Goal: Transaction & Acquisition: Obtain resource

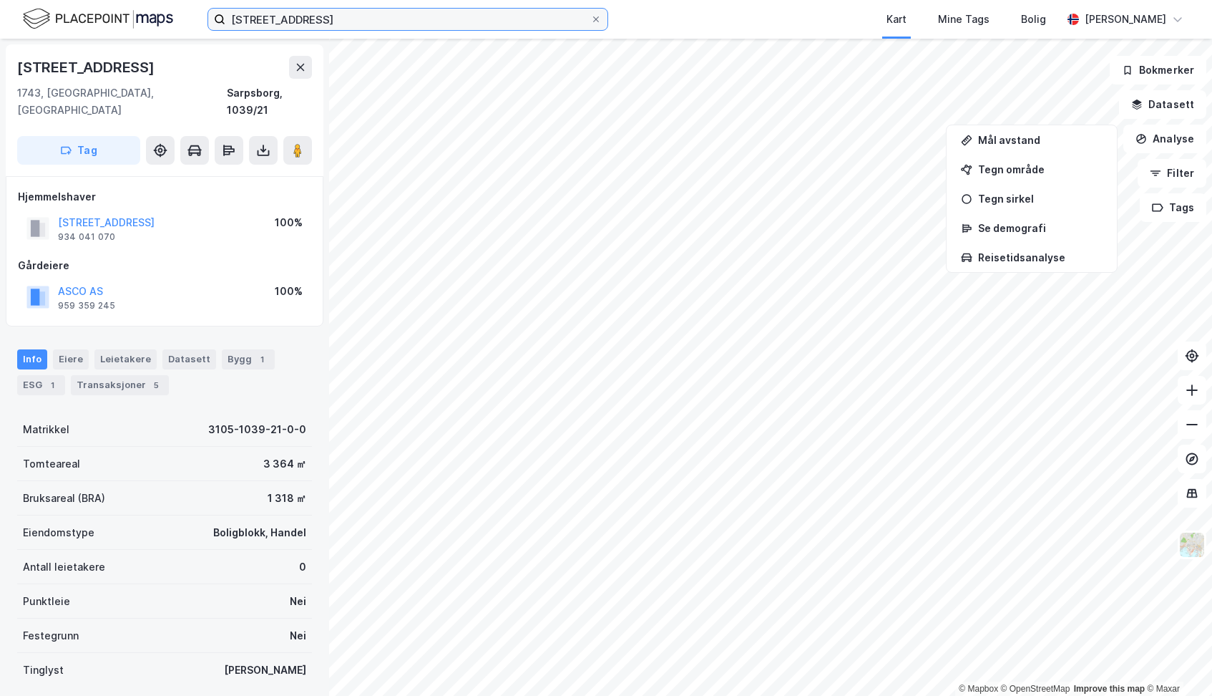
click at [346, 16] on input "skjebergveien 123" at bounding box center [407, 19] width 365 height 21
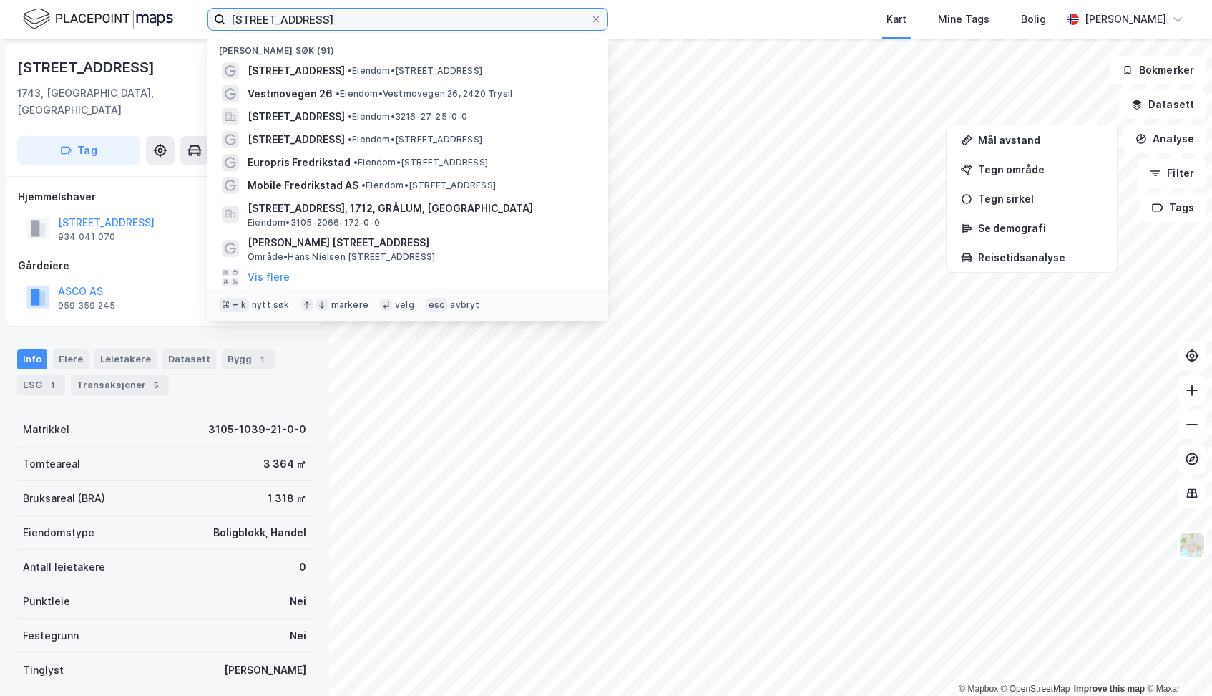
click at [346, 16] on input "skjebergveien 123" at bounding box center [407, 19] width 365 height 21
paste input "Xbo Eiendom AS"
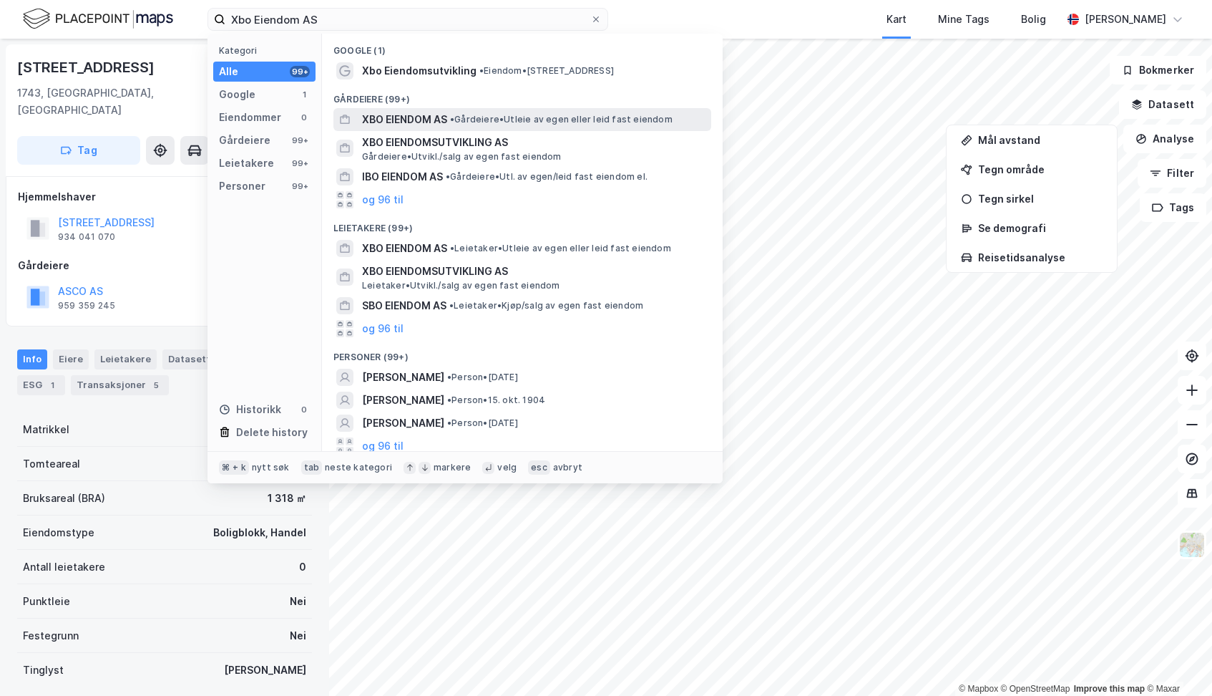
click at [391, 115] on span "XBO EIENDOM AS" at bounding box center [404, 119] width 85 height 17
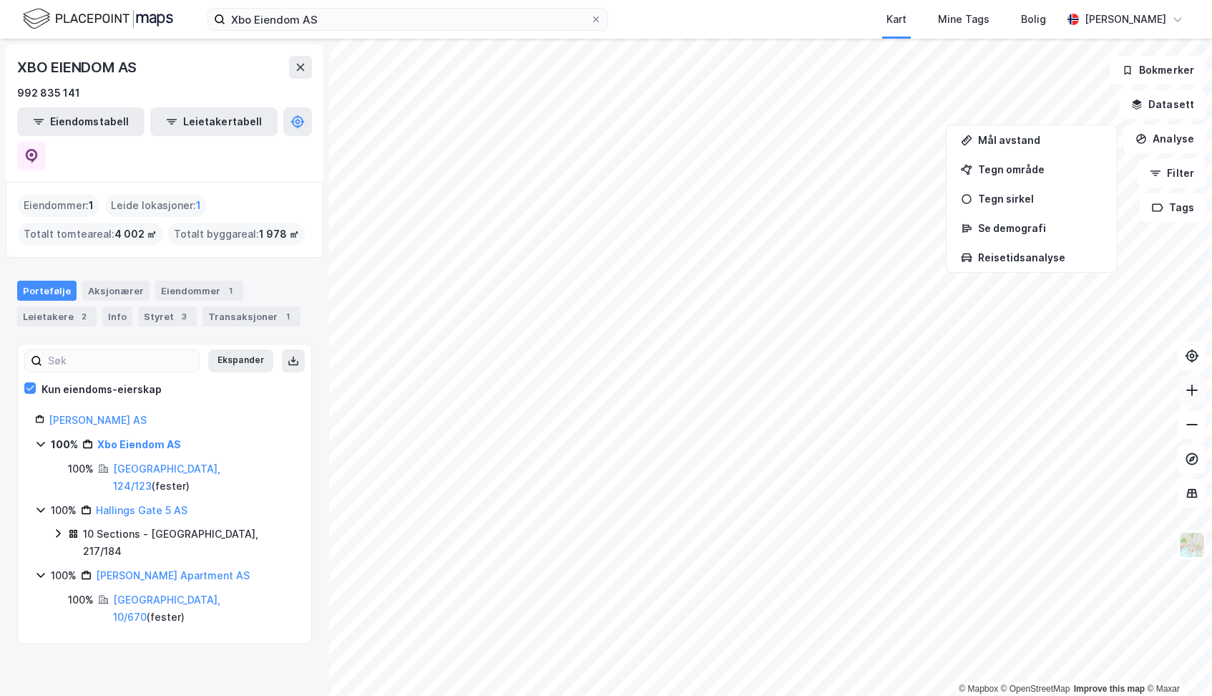
click at [1195, 398] on button at bounding box center [1192, 390] width 29 height 29
click at [182, 281] on div "Eiendommer 1" at bounding box center [199, 291] width 88 height 20
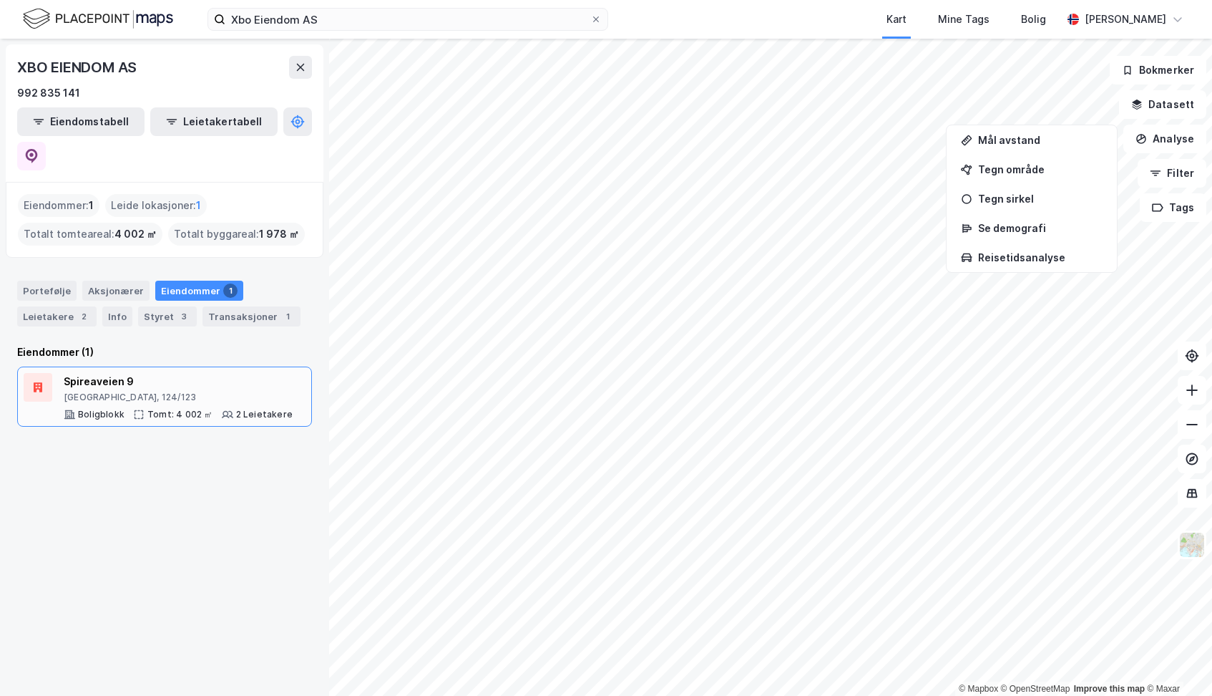
click at [122, 373] on div "Spireaveien 9" at bounding box center [178, 381] width 229 height 17
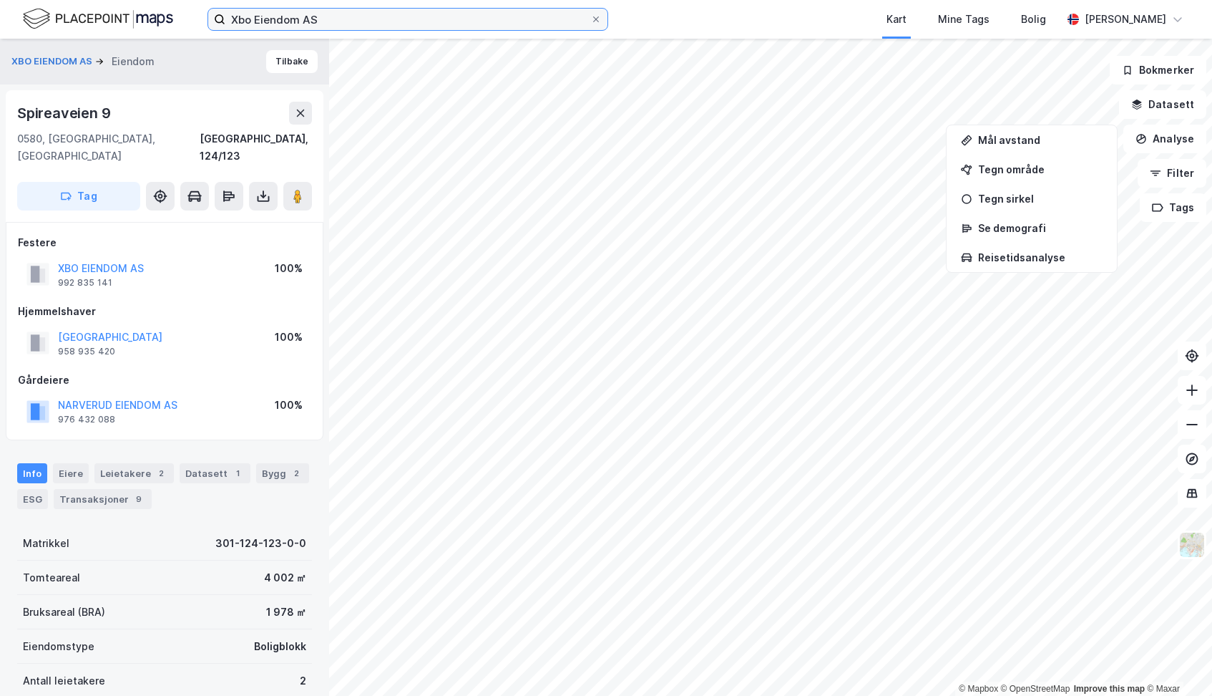
click at [346, 25] on input "Xbo Eiendom AS" at bounding box center [407, 19] width 365 height 21
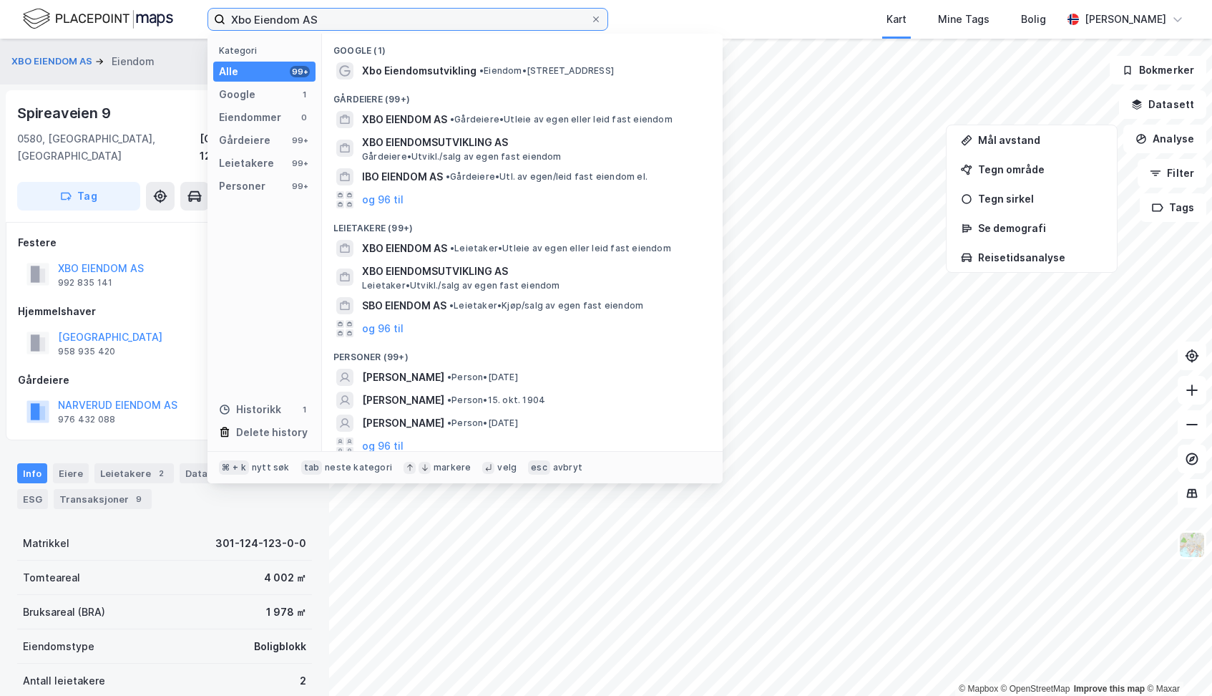
click at [346, 25] on input "Xbo Eiendom AS" at bounding box center [407, 19] width 365 height 21
paste input "Stensberggata 11"
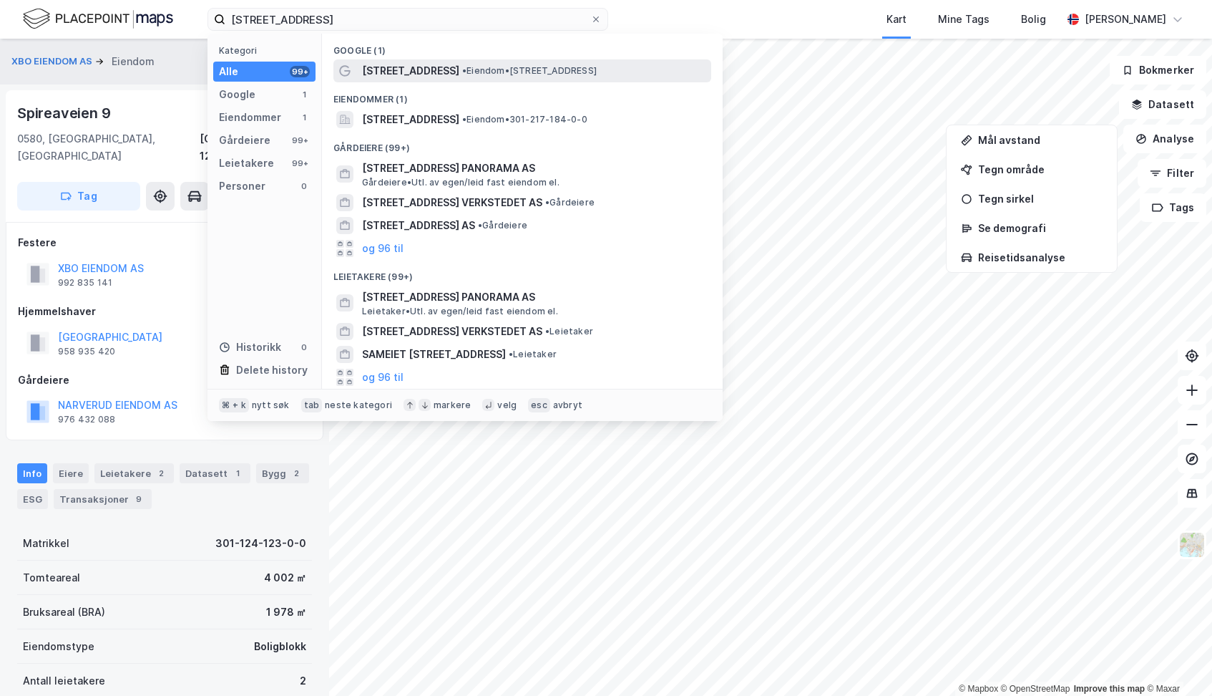
click at [379, 69] on span "Stensberggata 11" at bounding box center [410, 70] width 97 height 17
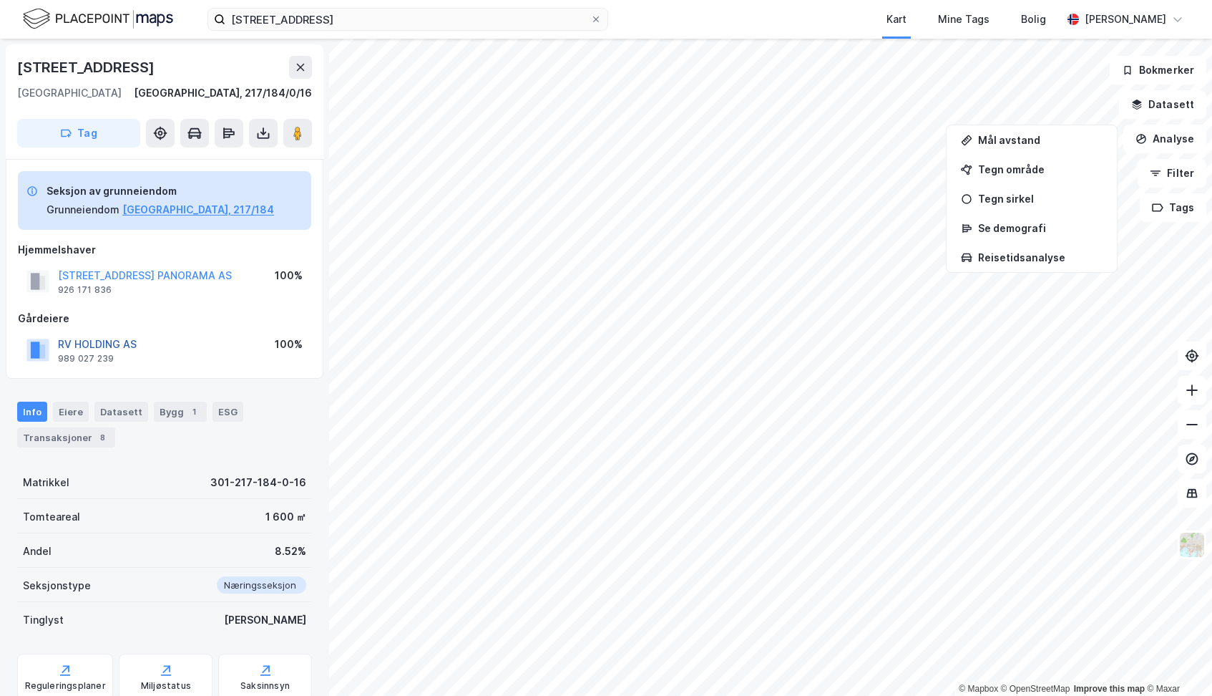
click at [0, 0] on button "RV HOLDING AS" at bounding box center [0, 0] width 0 height 0
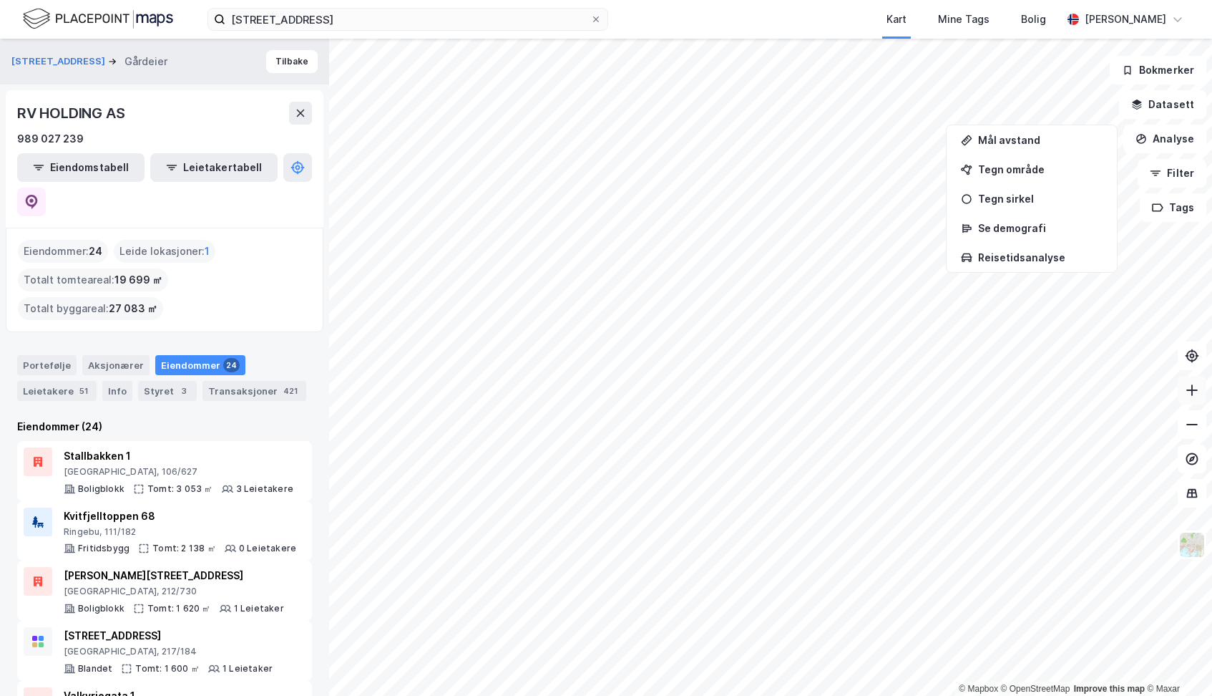
click at [1185, 392] on icon at bounding box center [1192, 390] width 14 height 14
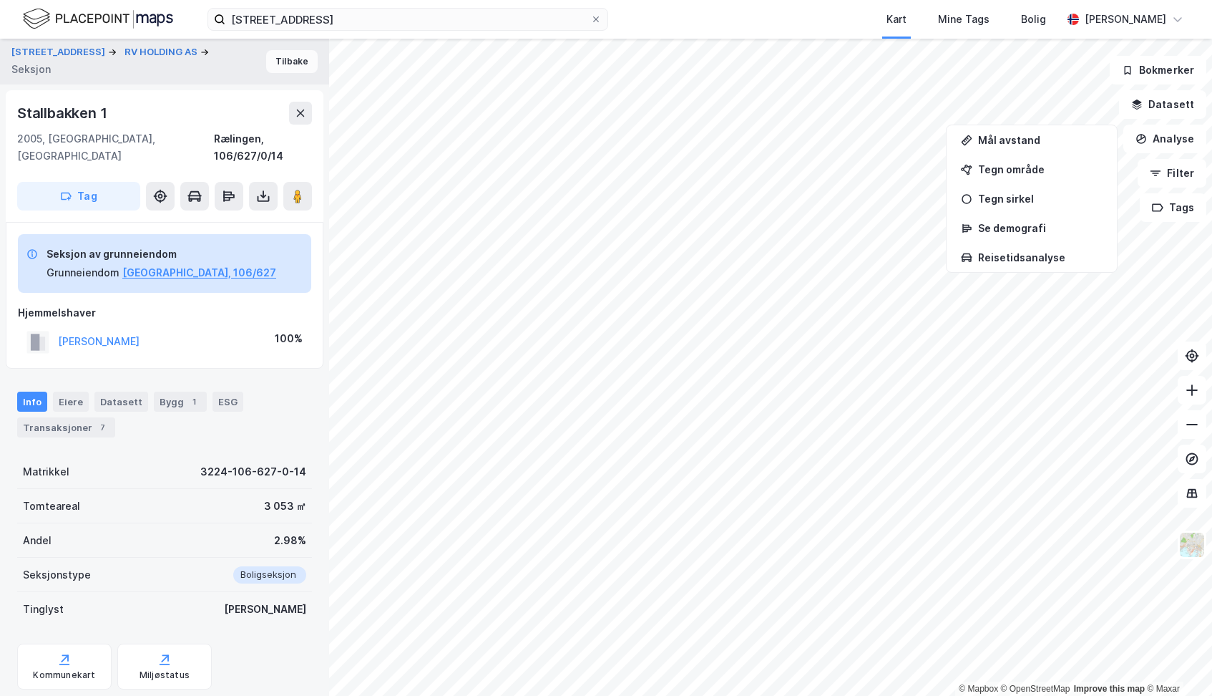
click at [282, 59] on button "Tilbake" at bounding box center [292, 61] width 52 height 23
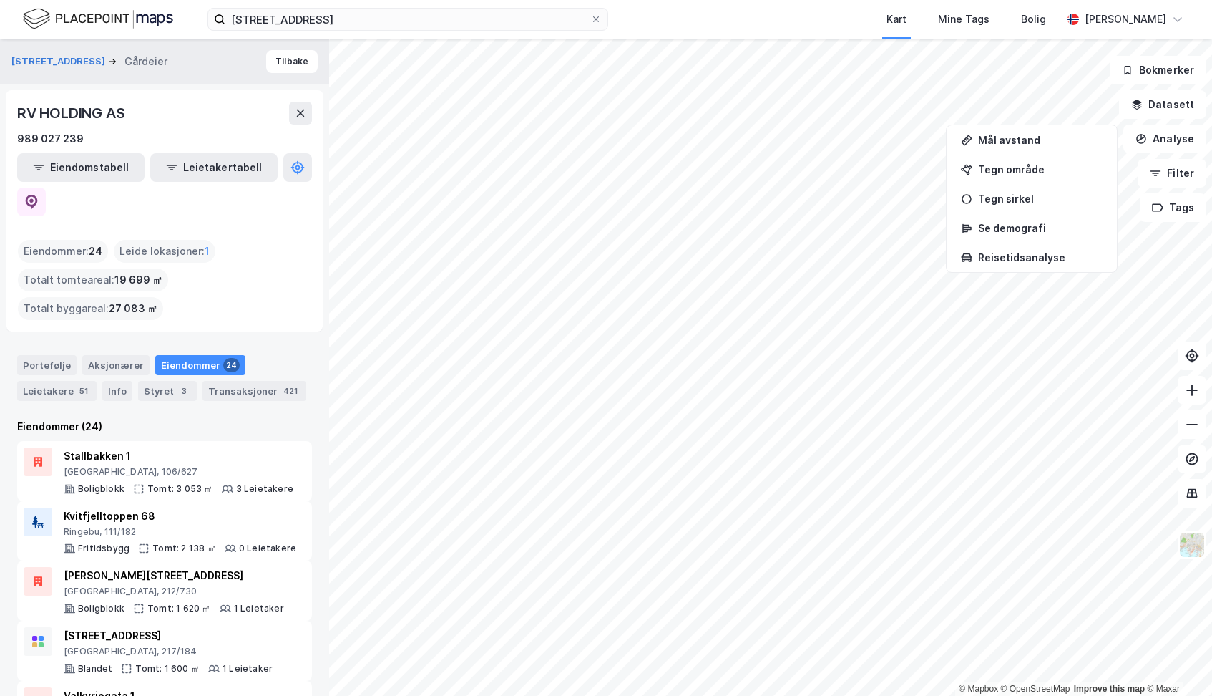
click at [190, 355] on div "Eiendommer 24" at bounding box center [200, 365] width 90 height 20
click at [1190, 391] on icon at bounding box center [1192, 390] width 14 height 14
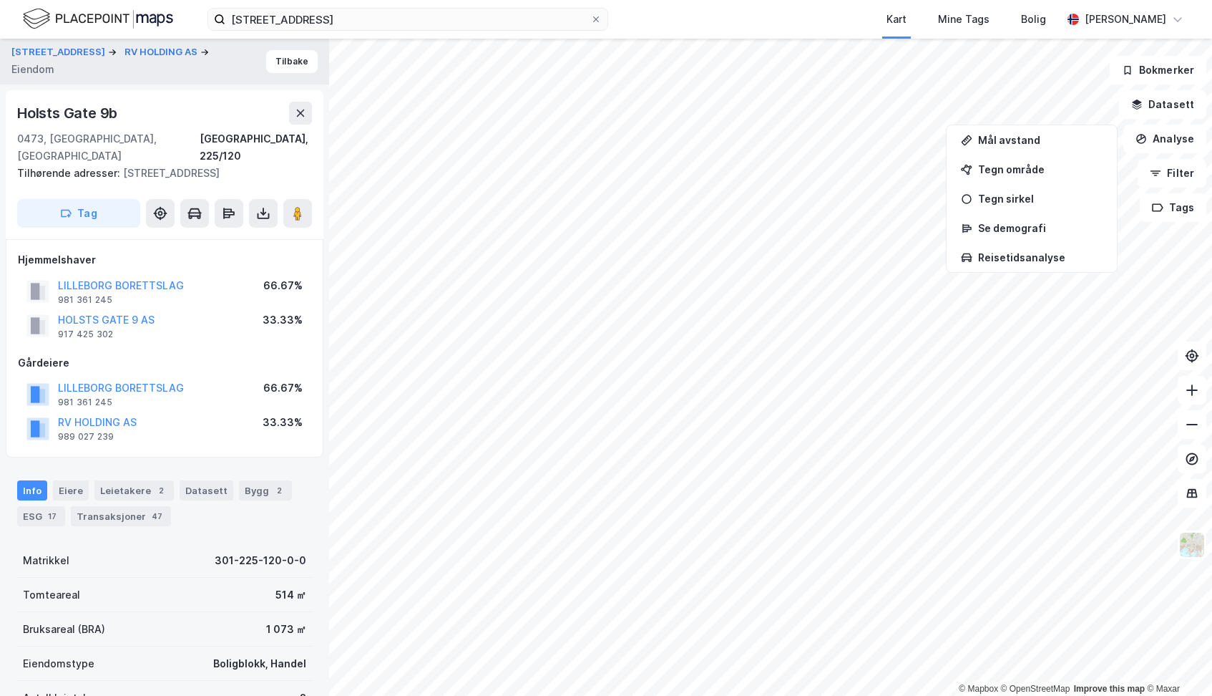
scroll to position [9, 0]
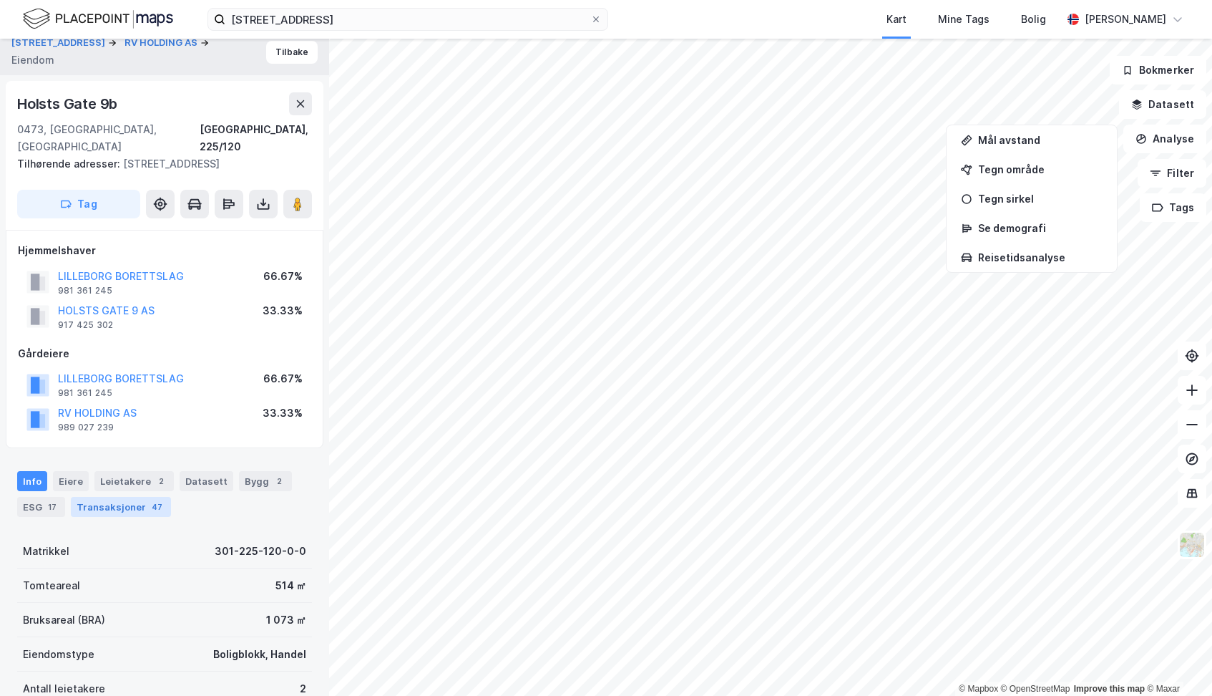
click at [126, 497] on div "Transaksjoner 47" at bounding box center [121, 507] width 100 height 20
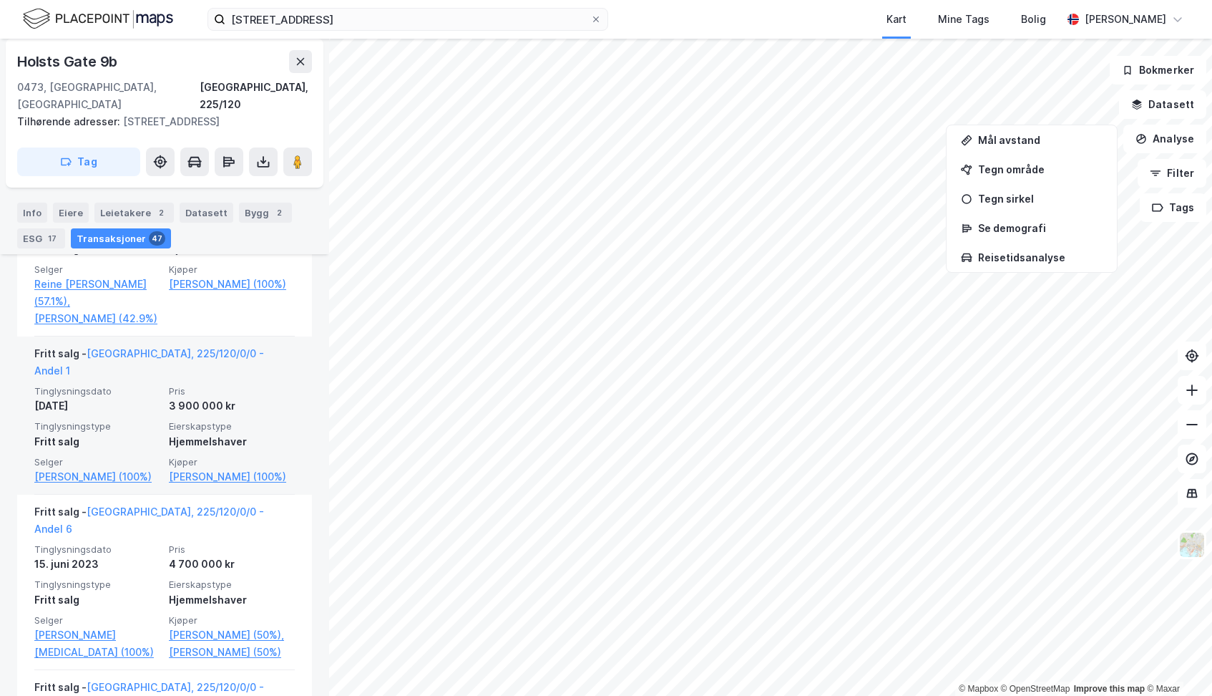
scroll to position [1020, 0]
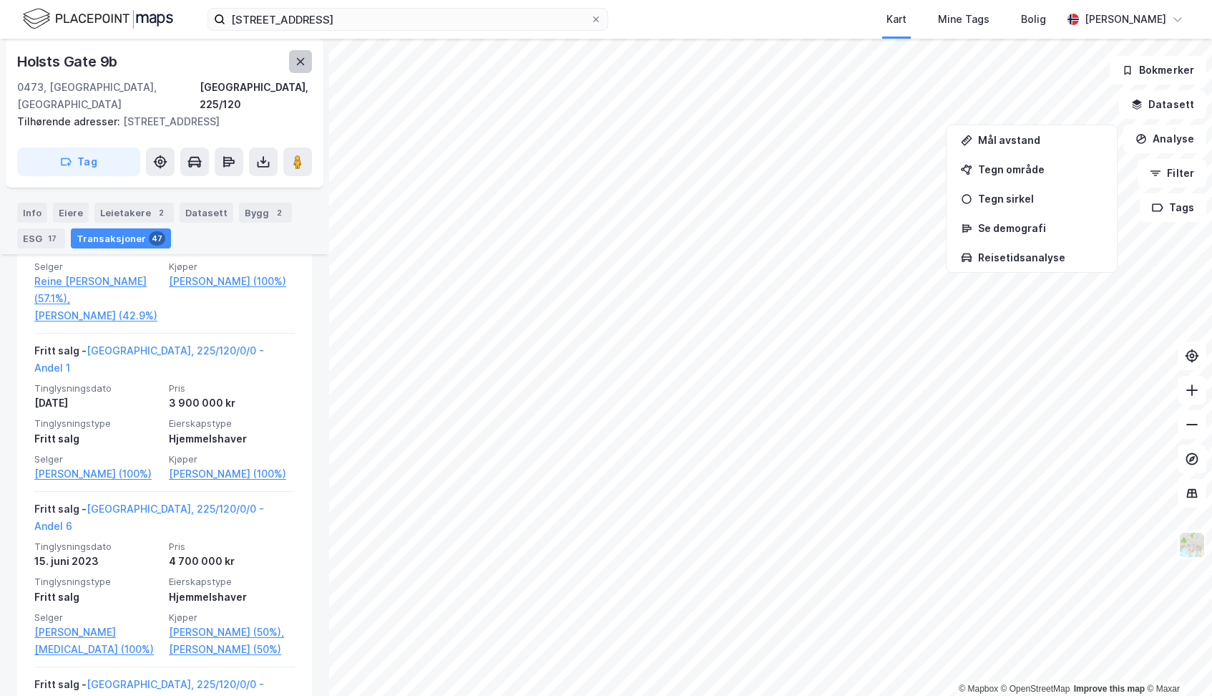
click at [297, 63] on icon at bounding box center [300, 61] width 11 height 11
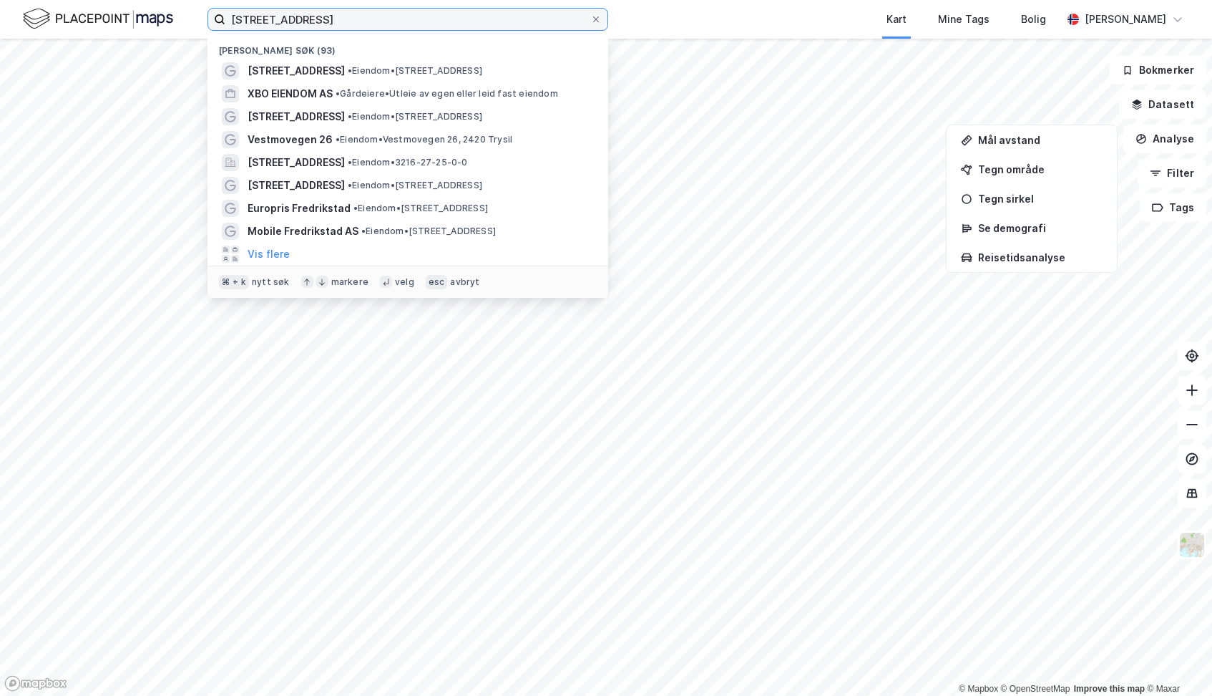
click at [336, 21] on input "Stensberggata 11" at bounding box center [407, 19] width 365 height 21
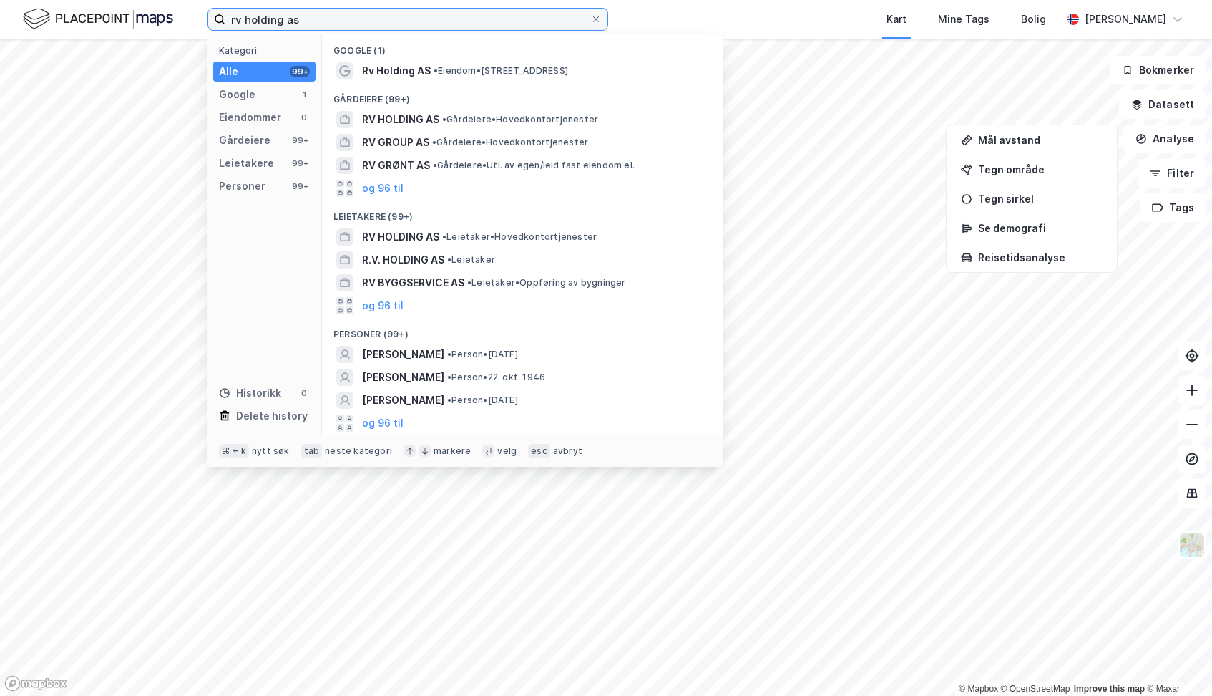
type input "rv holding as"
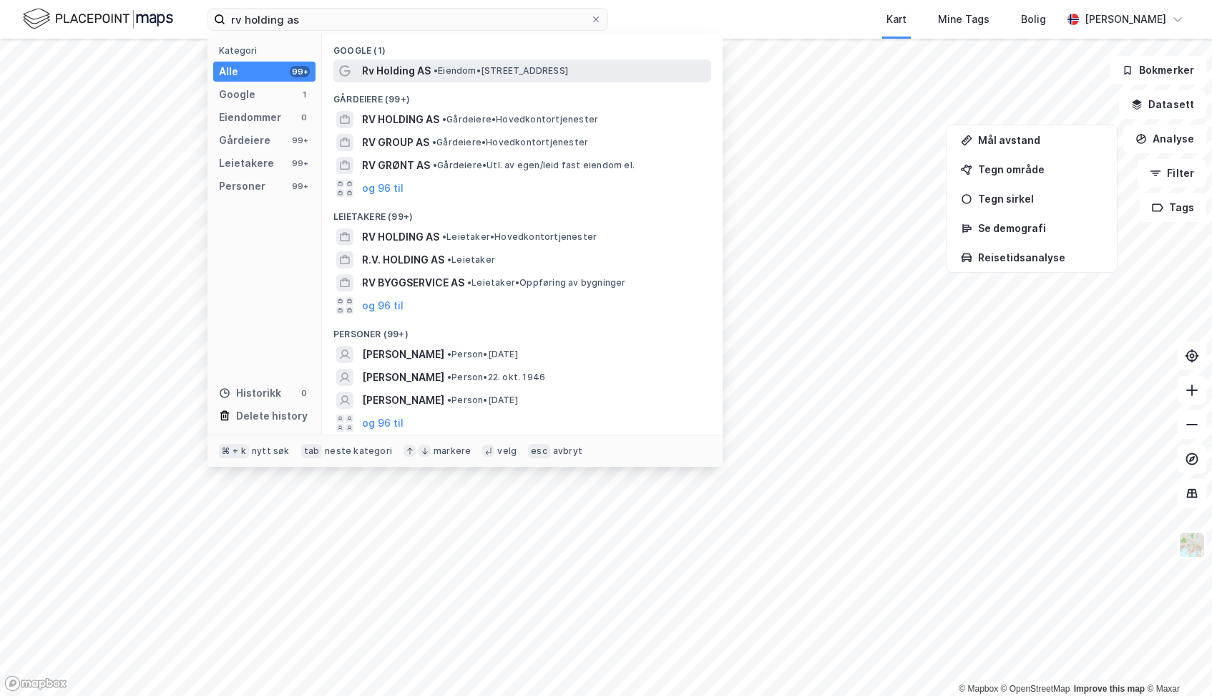
click at [395, 74] on span "Rv Holding AS" at bounding box center [396, 70] width 69 height 17
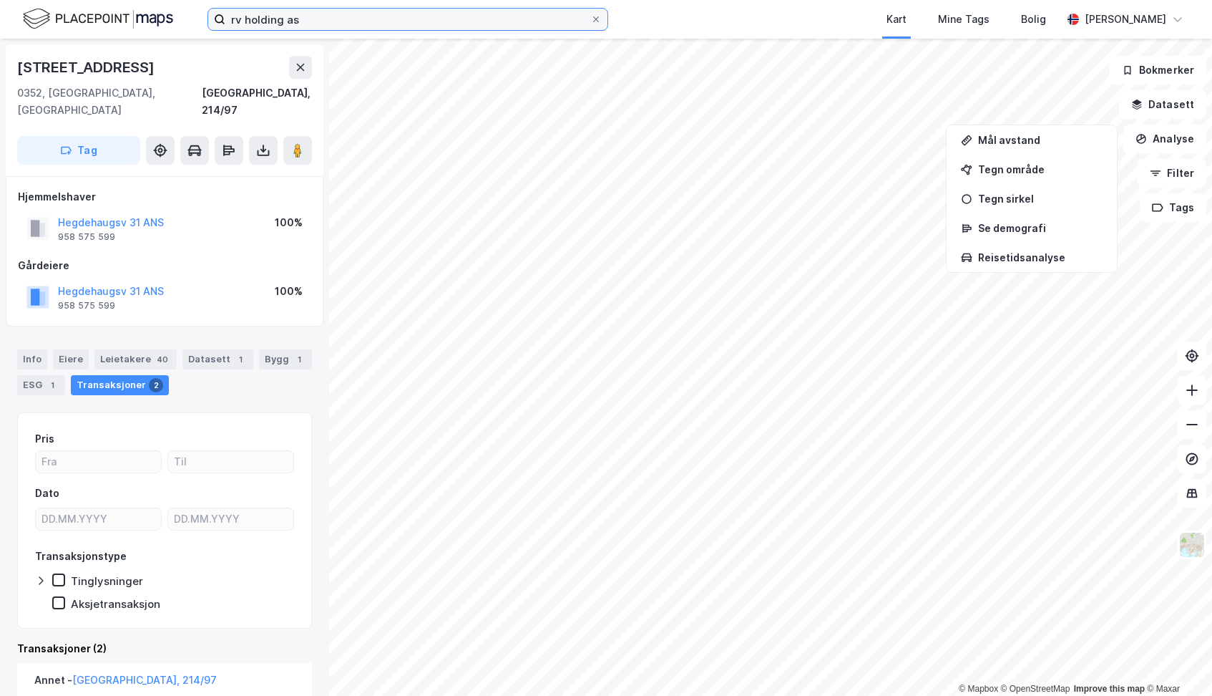
click at [367, 22] on input "rv holding as" at bounding box center [407, 19] width 365 height 21
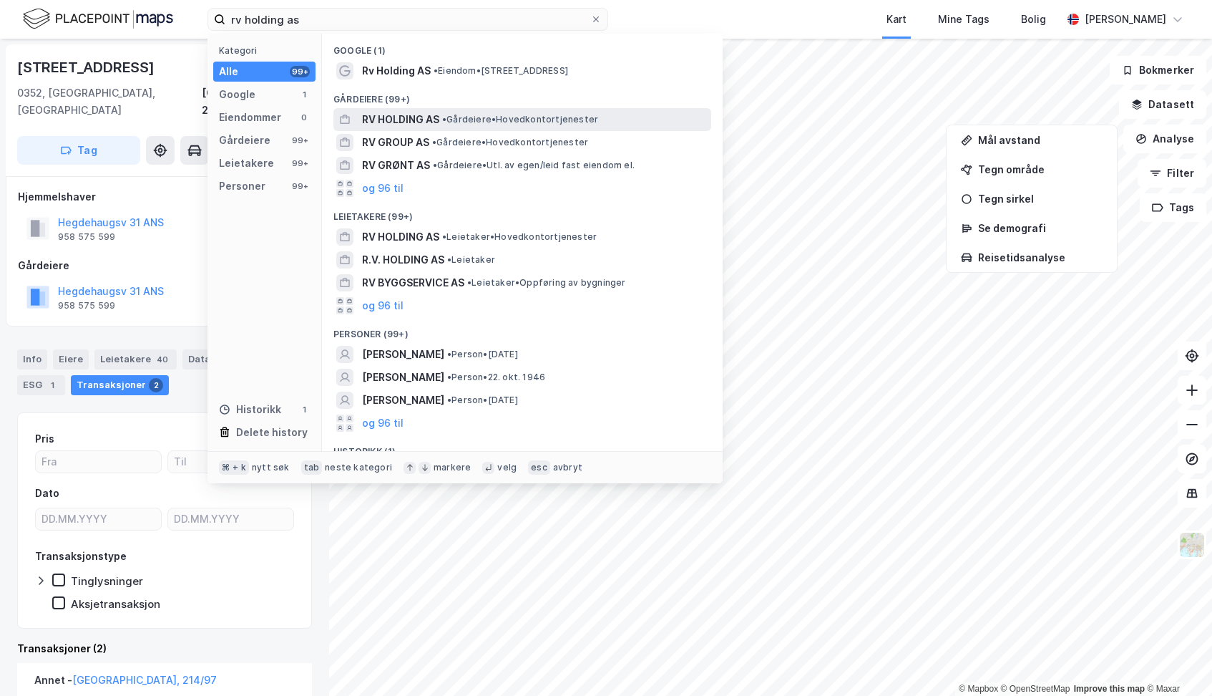
click at [401, 120] on span "RV HOLDING AS" at bounding box center [400, 119] width 77 height 17
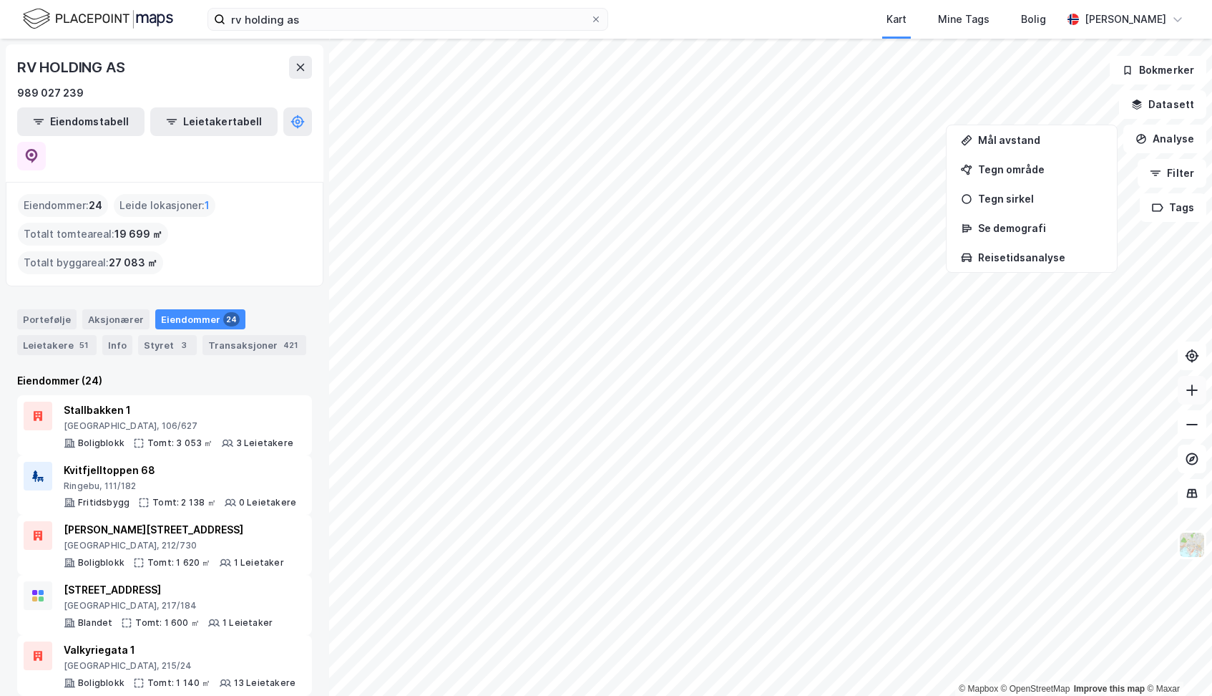
click at [1181, 388] on button at bounding box center [1192, 390] width 29 height 29
click at [1181, 389] on button at bounding box center [1192, 390] width 29 height 29
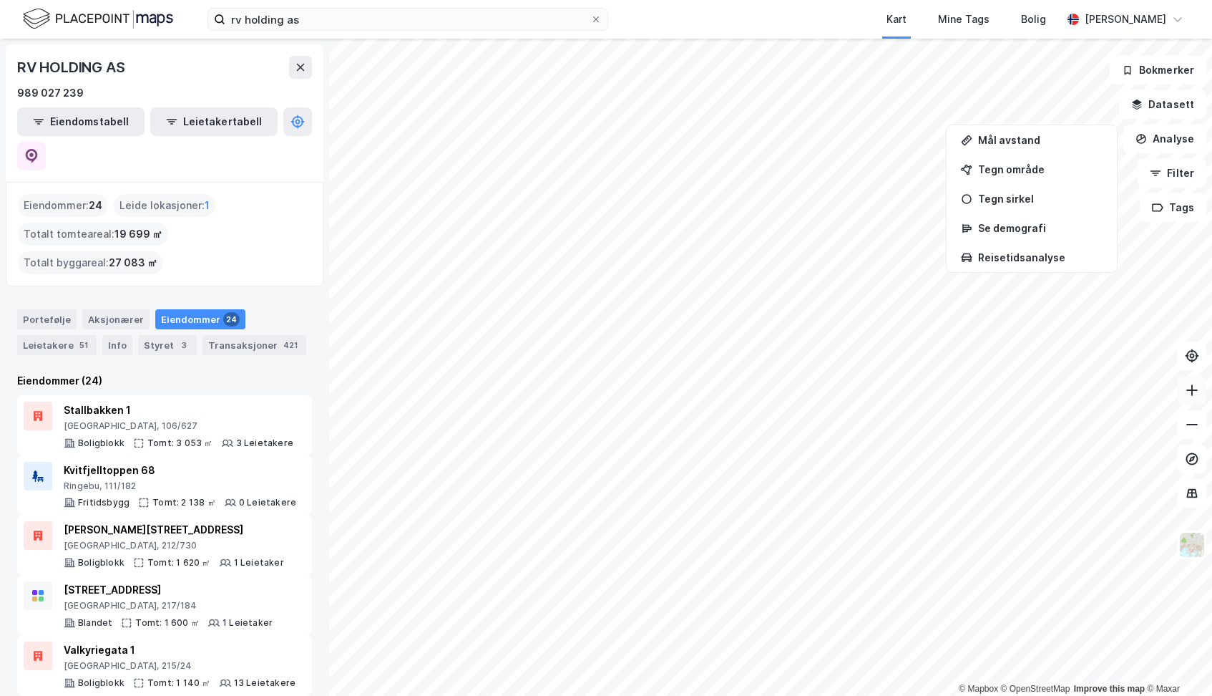
click at [1189, 390] on icon at bounding box center [1191, 389] width 11 height 1
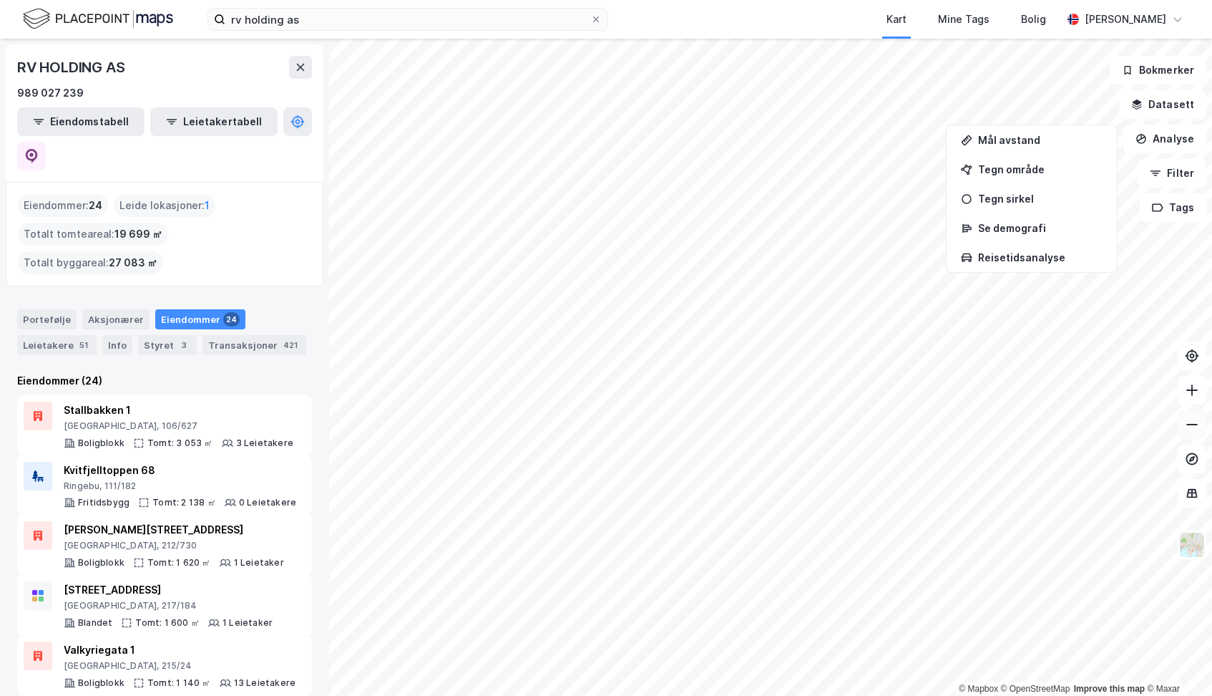
click at [1195, 430] on icon at bounding box center [1192, 424] width 14 height 14
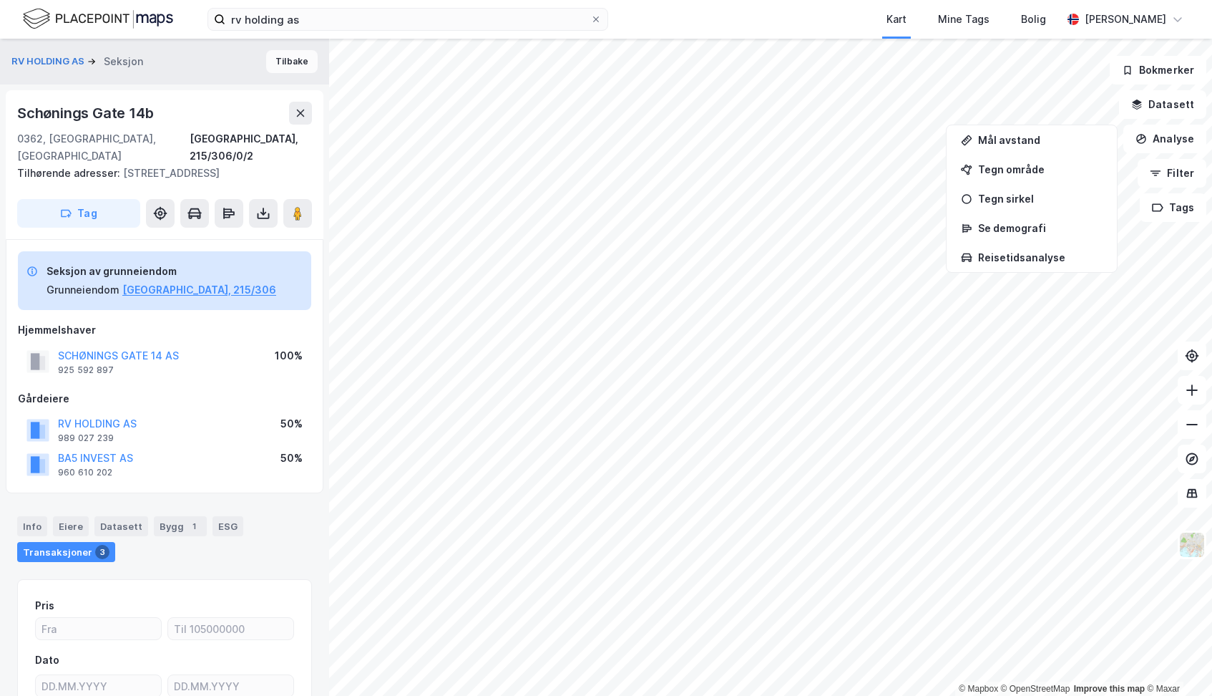
click at [279, 62] on button "Tilbake" at bounding box center [292, 61] width 52 height 23
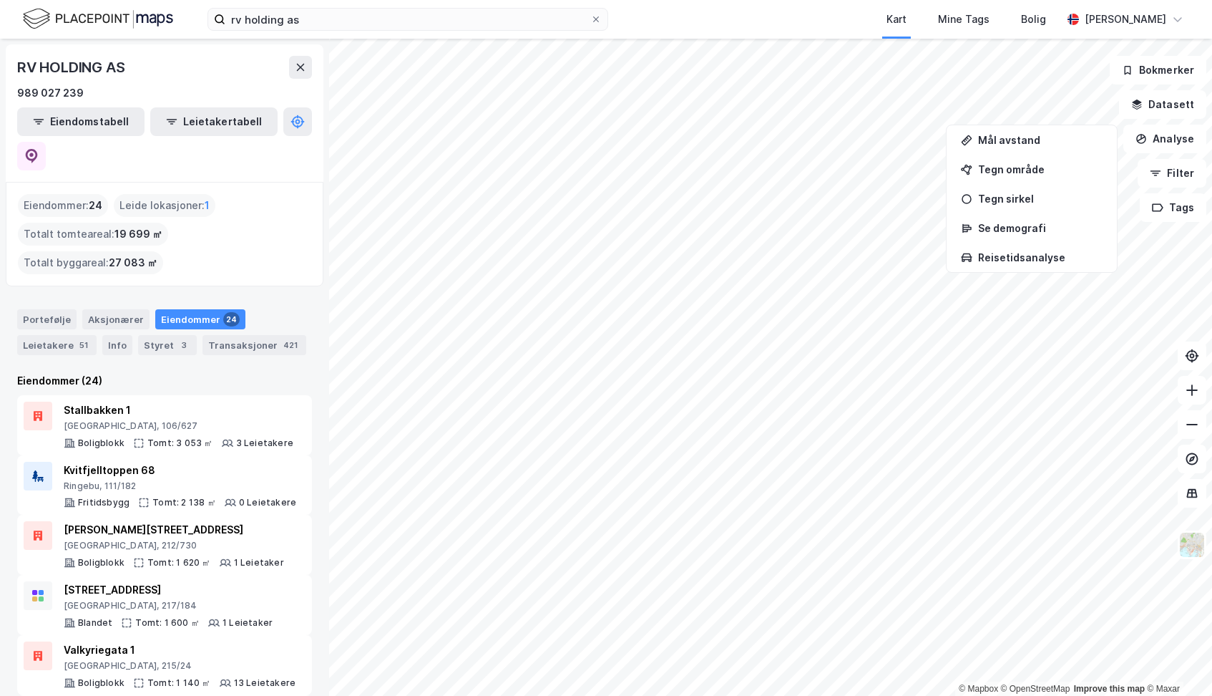
click at [180, 309] on div "Eiendommer 24" at bounding box center [200, 319] width 90 height 20
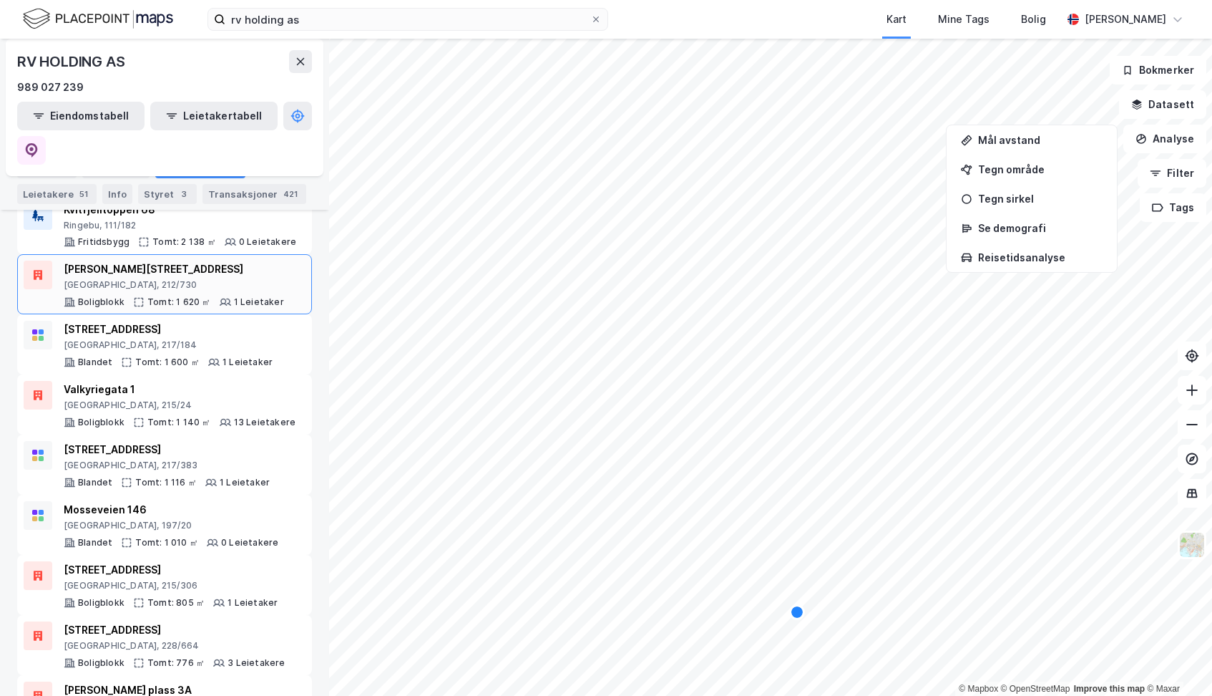
scroll to position [240, 0]
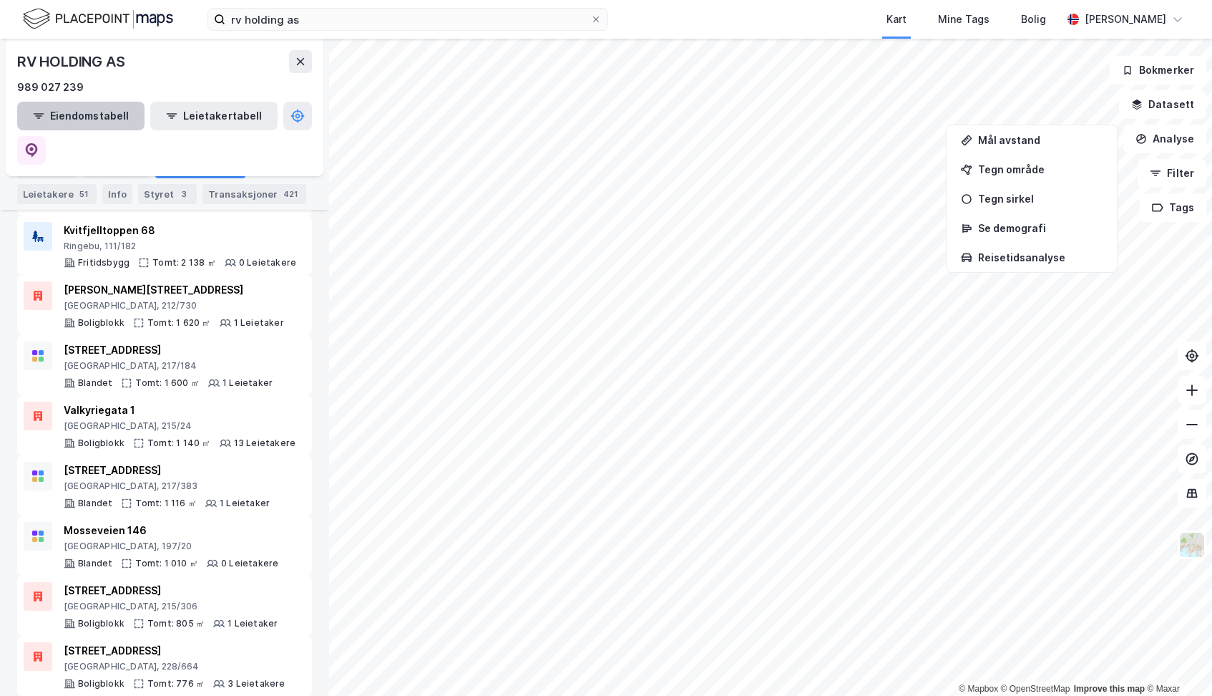
click at [74, 110] on button "Eiendomstabell" at bounding box center [80, 116] width 127 height 29
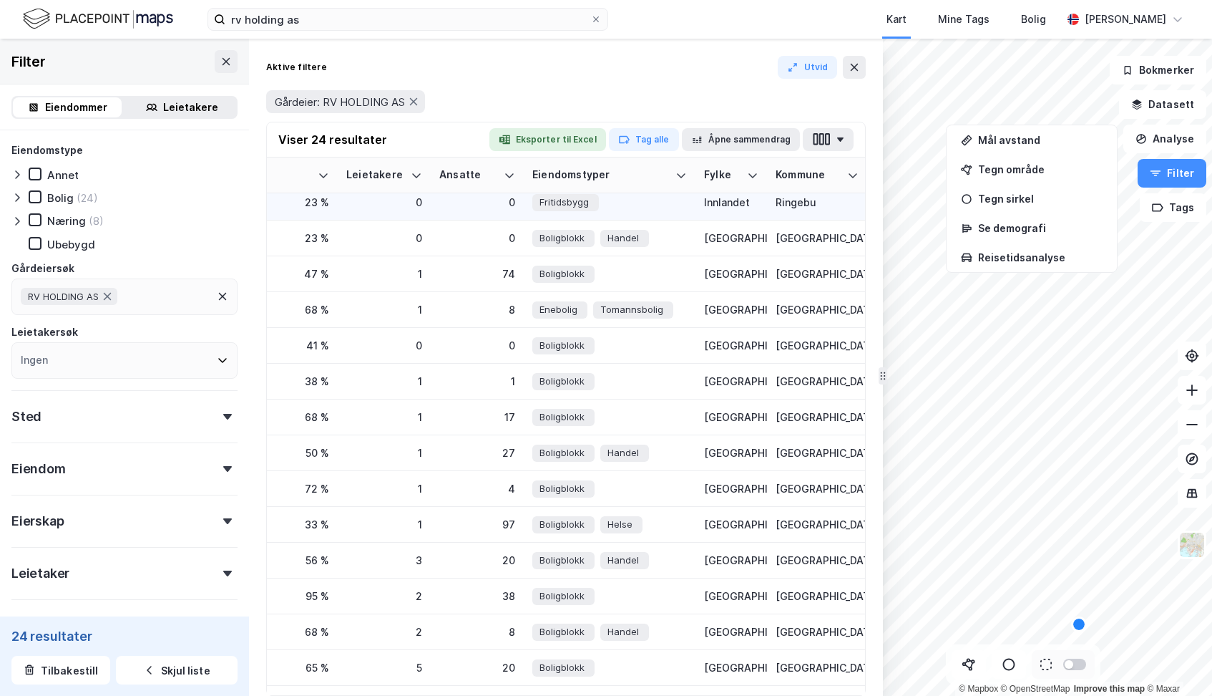
scroll to position [9, 779]
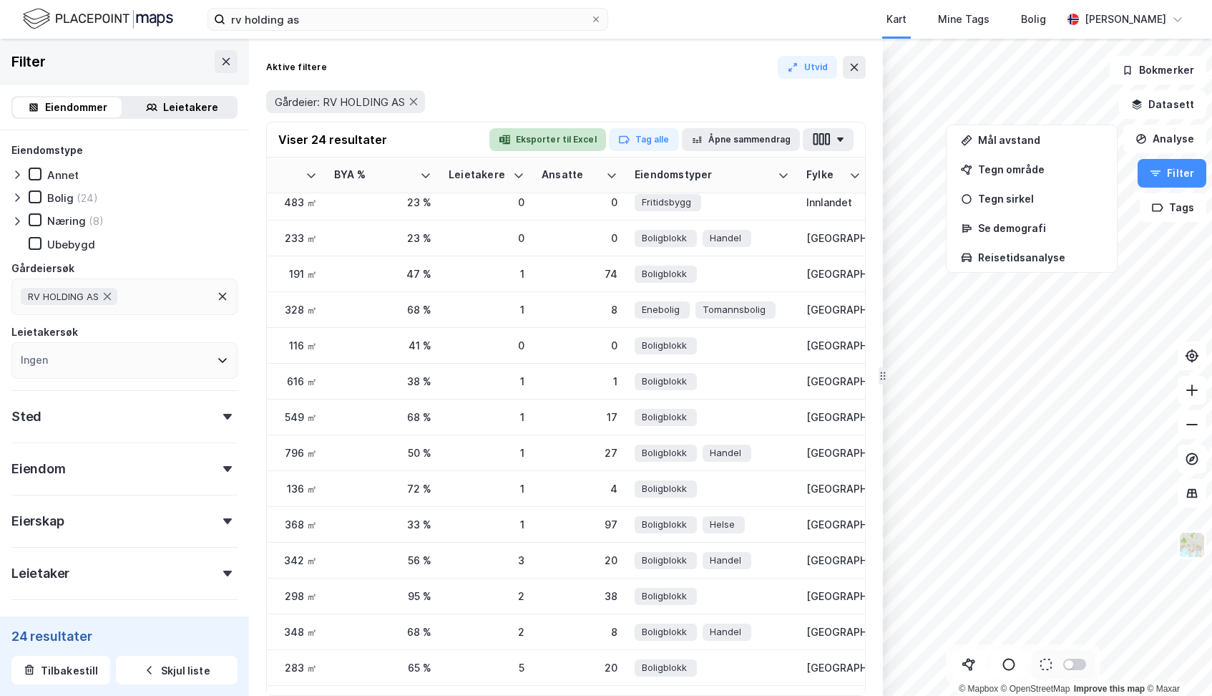
click at [555, 139] on button "Eksporter til Excel" at bounding box center [547, 139] width 117 height 23
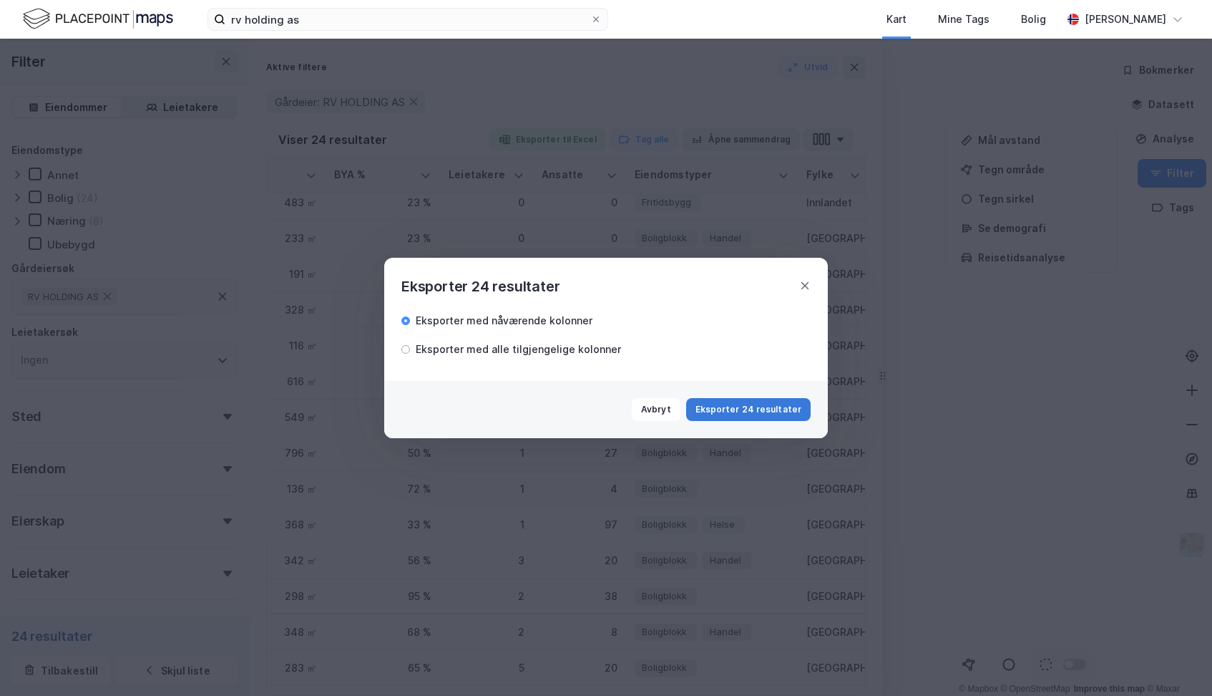
click at [744, 412] on button "Eksporter 24 resultater" at bounding box center [748, 409] width 125 height 23
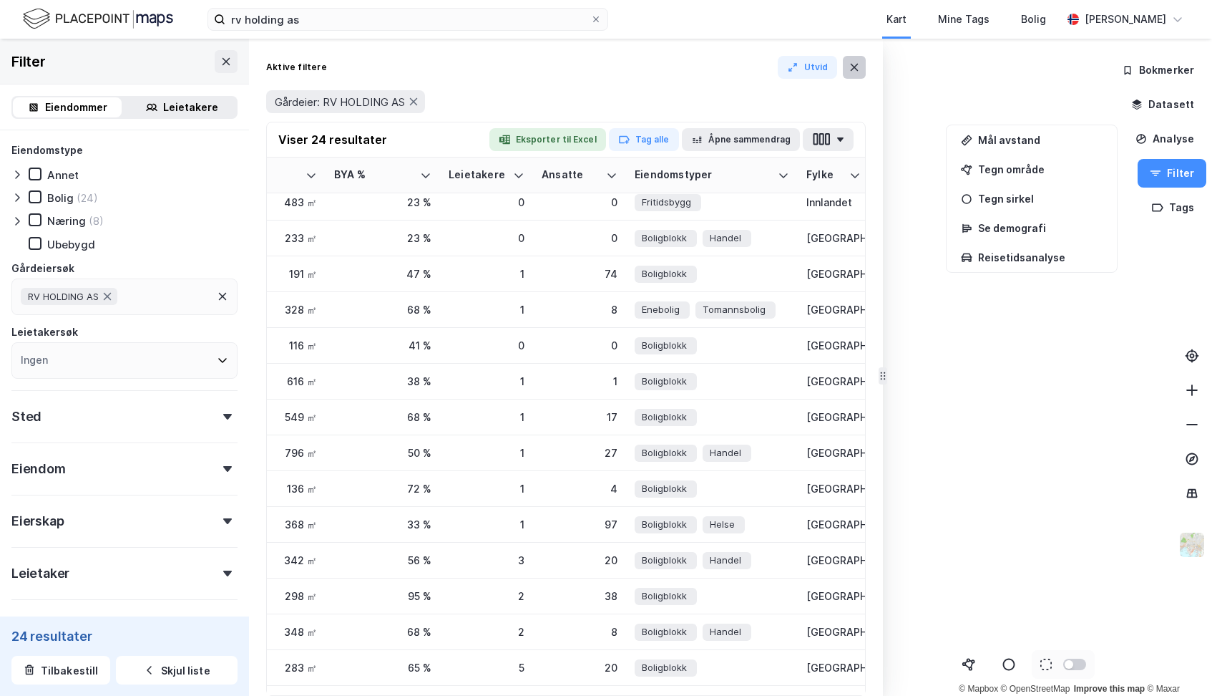
click at [851, 69] on icon at bounding box center [854, 67] width 11 height 11
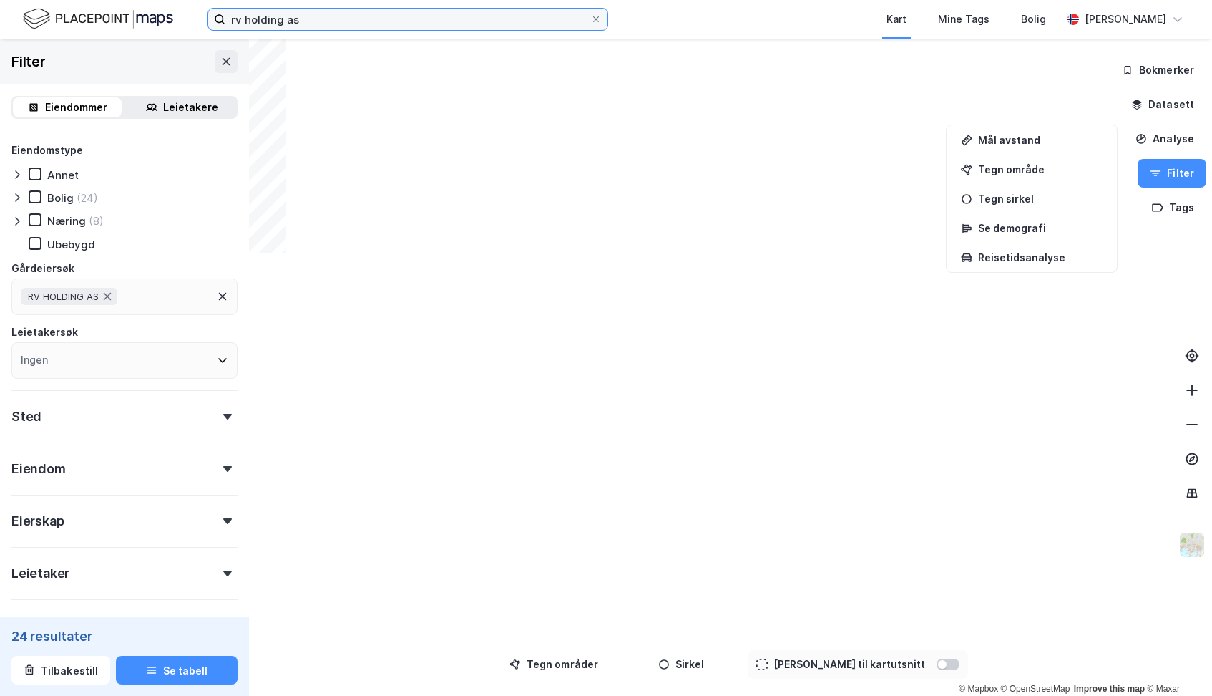
click at [338, 17] on input "rv holding as" at bounding box center [407, 19] width 365 height 21
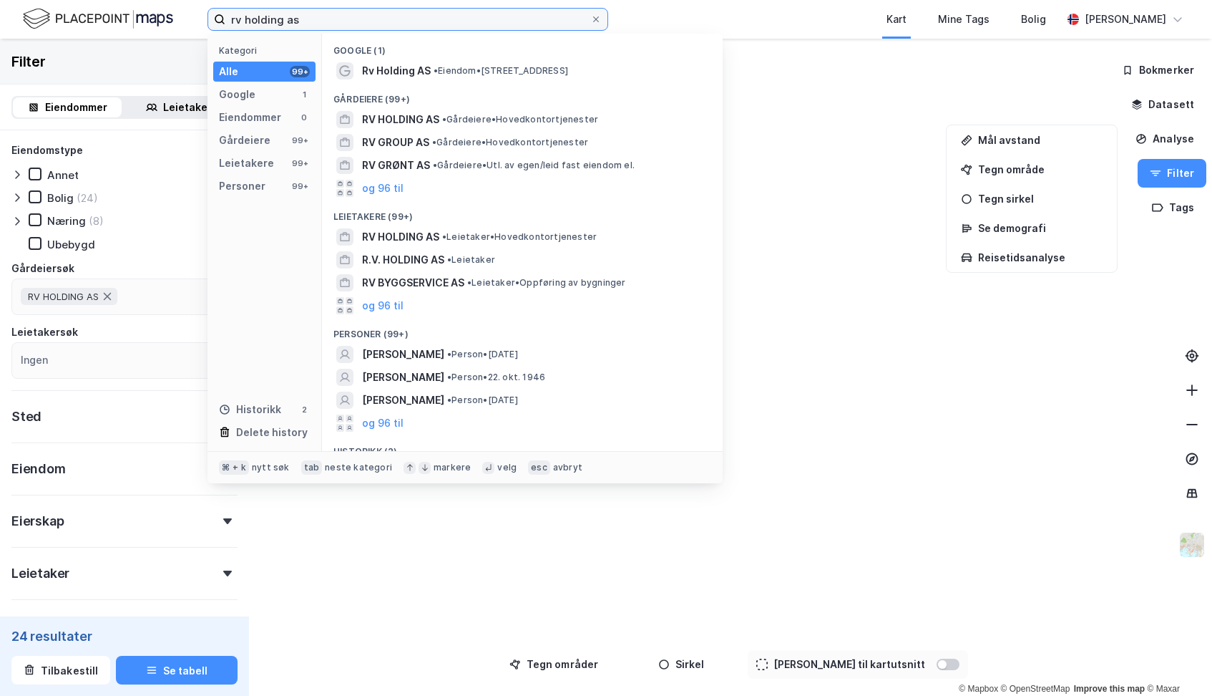
click at [338, 17] on input "rv holding as" at bounding box center [407, 19] width 365 height 21
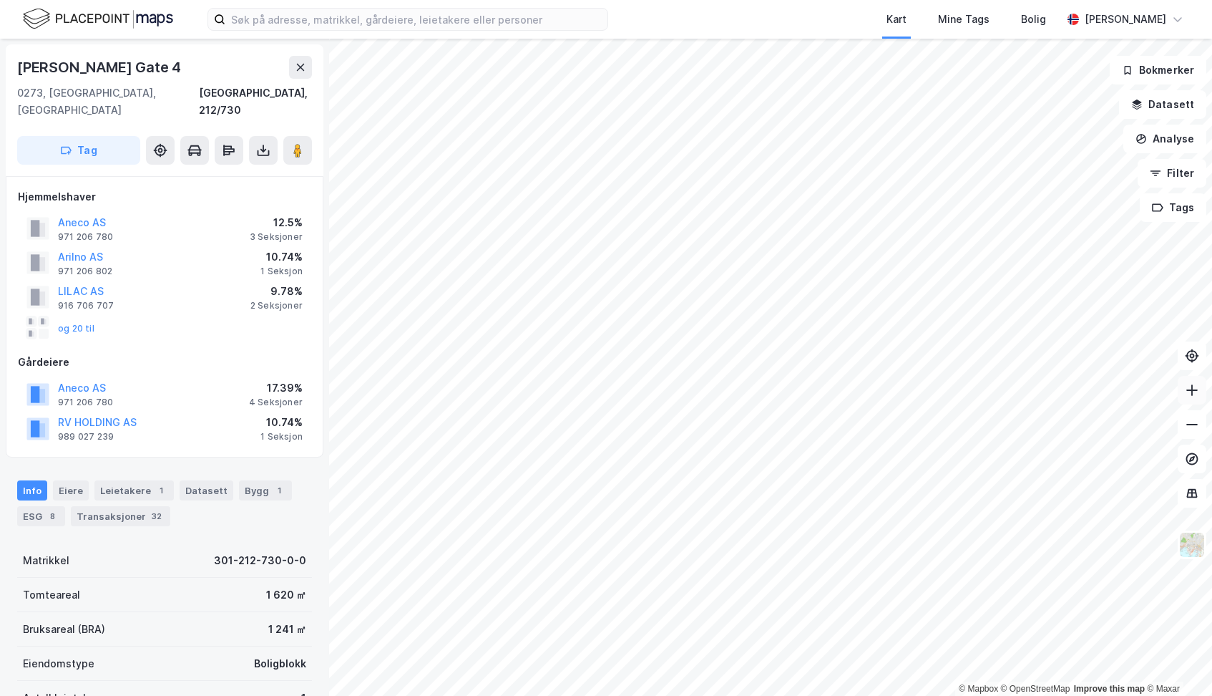
click at [1194, 394] on icon at bounding box center [1192, 390] width 14 height 14
click at [126, 506] on div "Transaksjoner 32" at bounding box center [120, 516] width 99 height 20
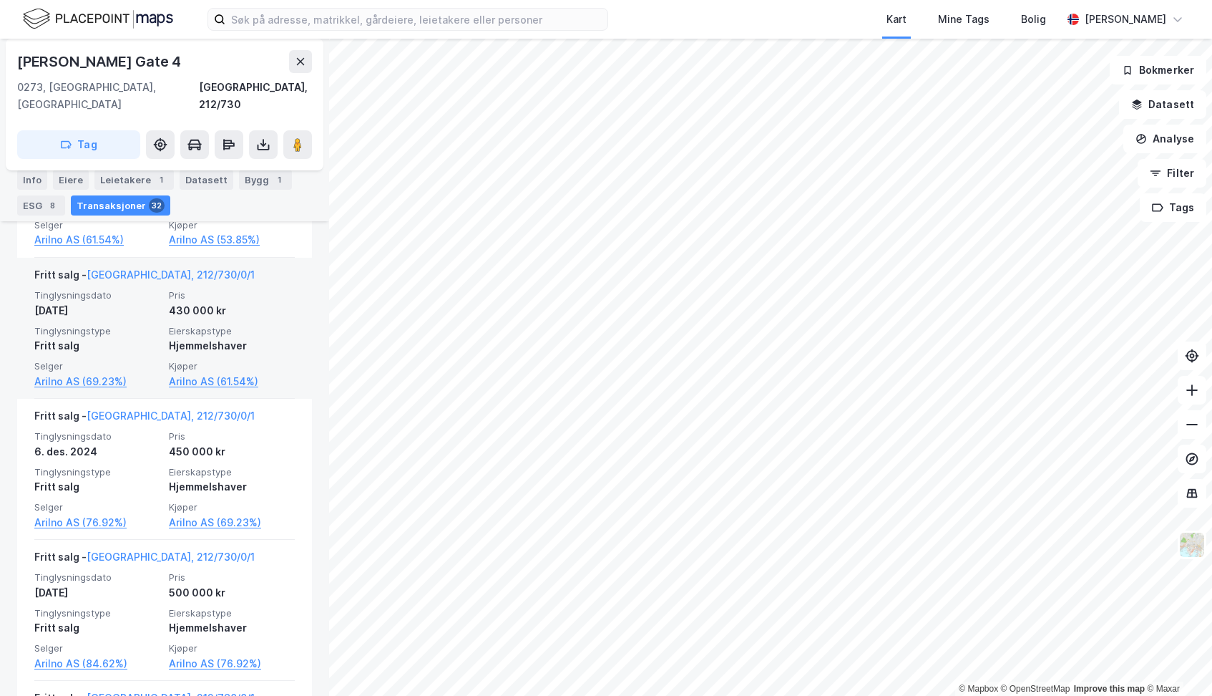
scroll to position [1290, 0]
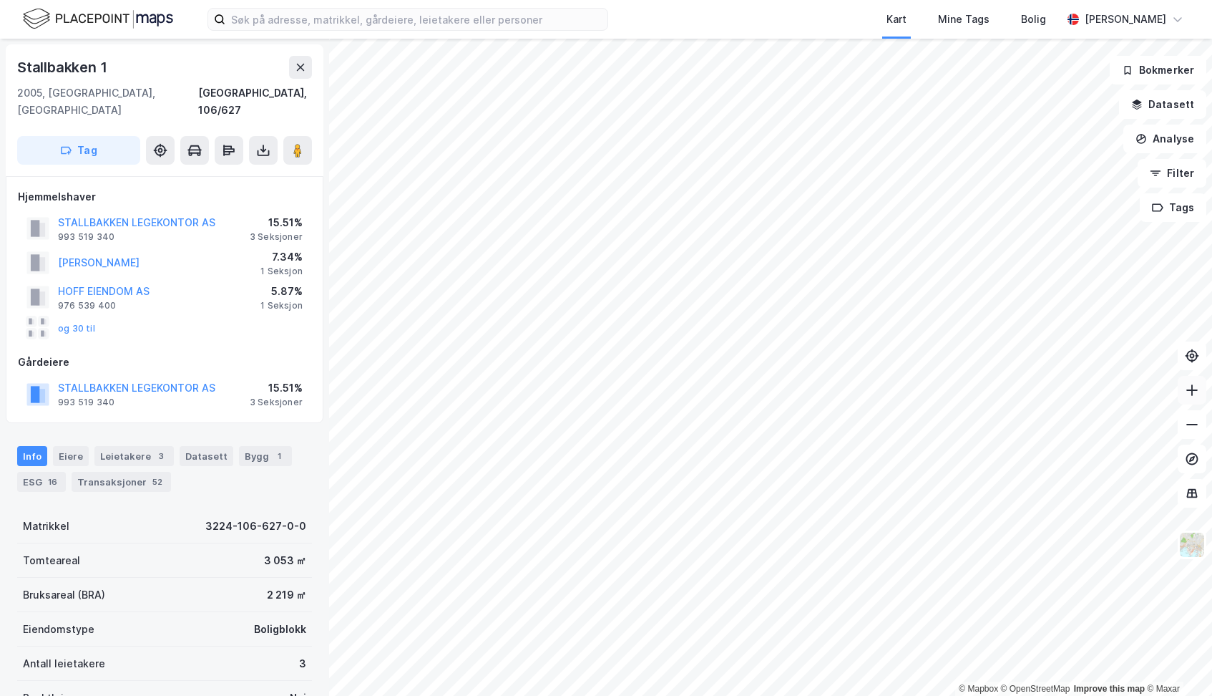
click at [1186, 386] on icon at bounding box center [1192, 390] width 14 height 14
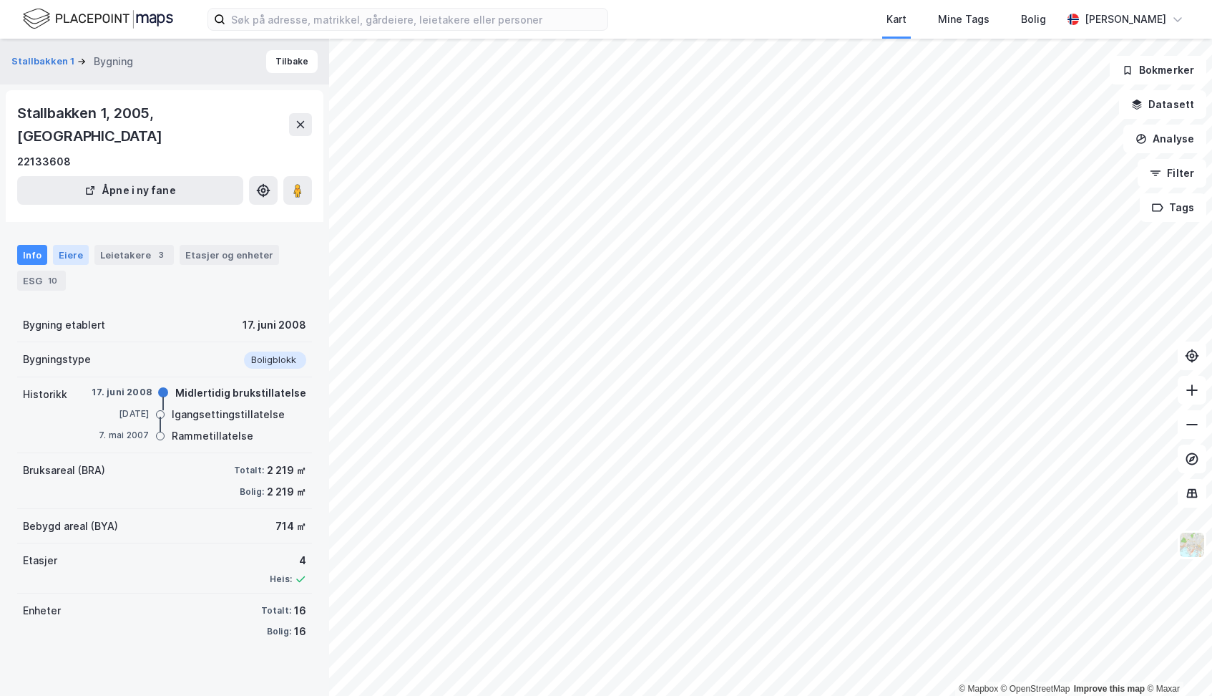
click at [71, 245] on div "Eiere" at bounding box center [71, 255] width 36 height 20
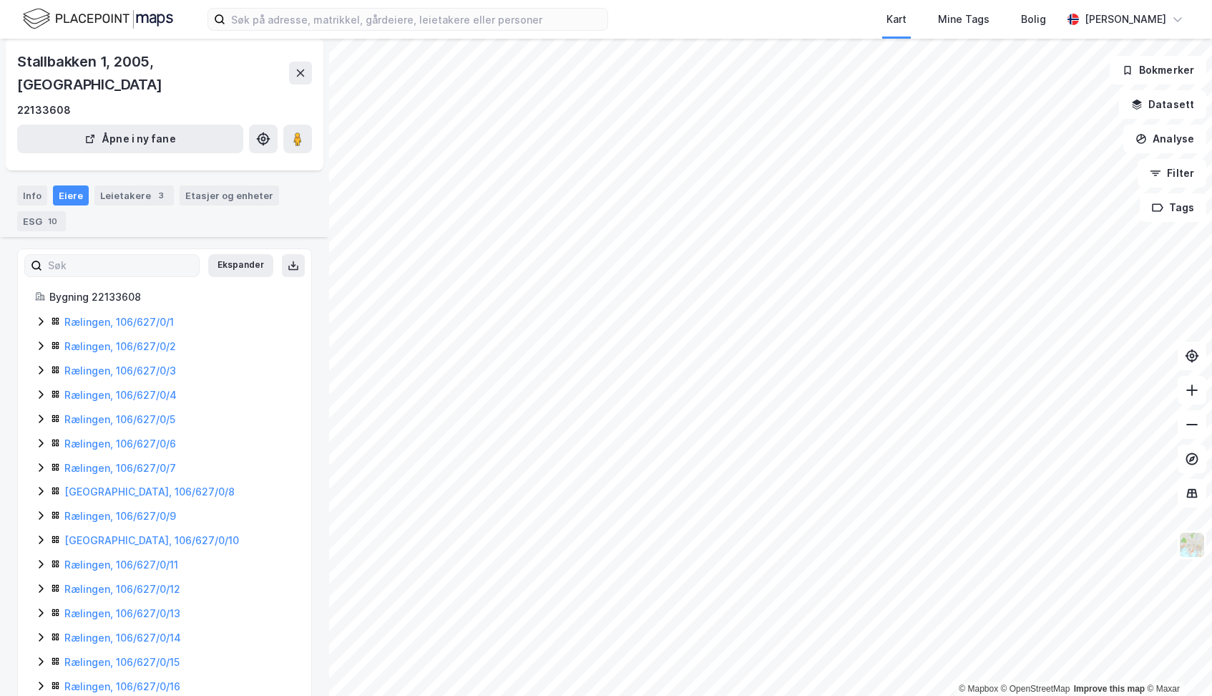
scroll to position [59, 0]
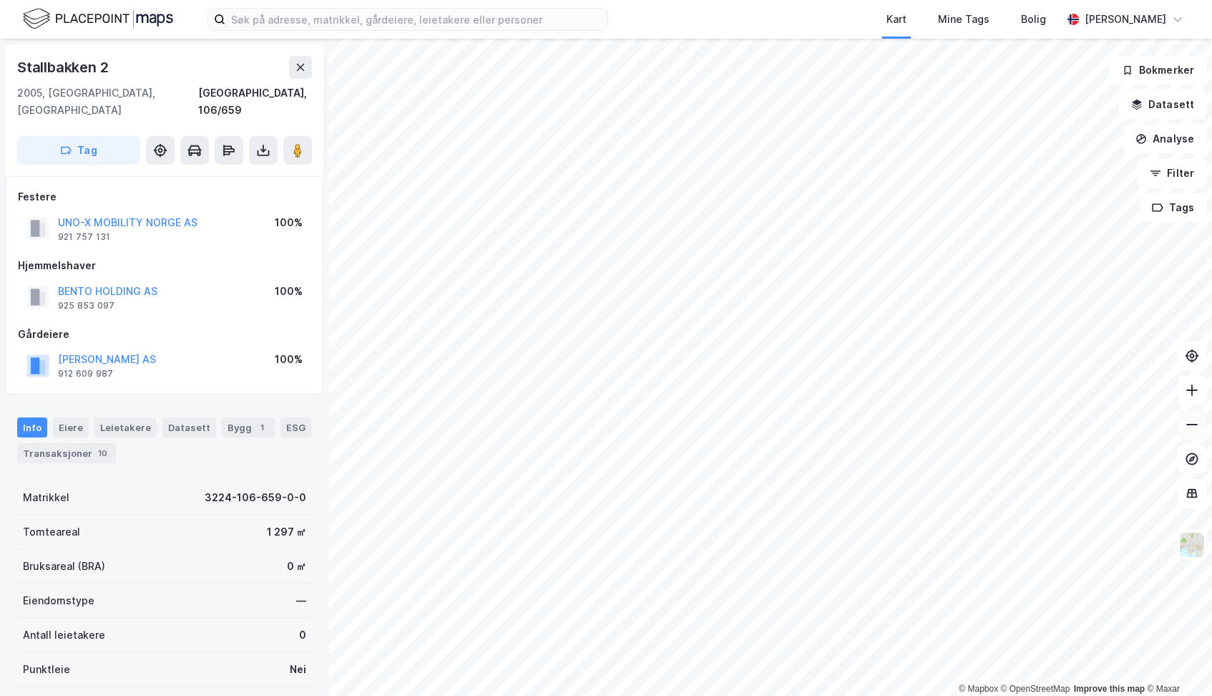
click at [1190, 417] on icon at bounding box center [1192, 424] width 14 height 14
click at [1189, 385] on icon at bounding box center [1192, 390] width 14 height 14
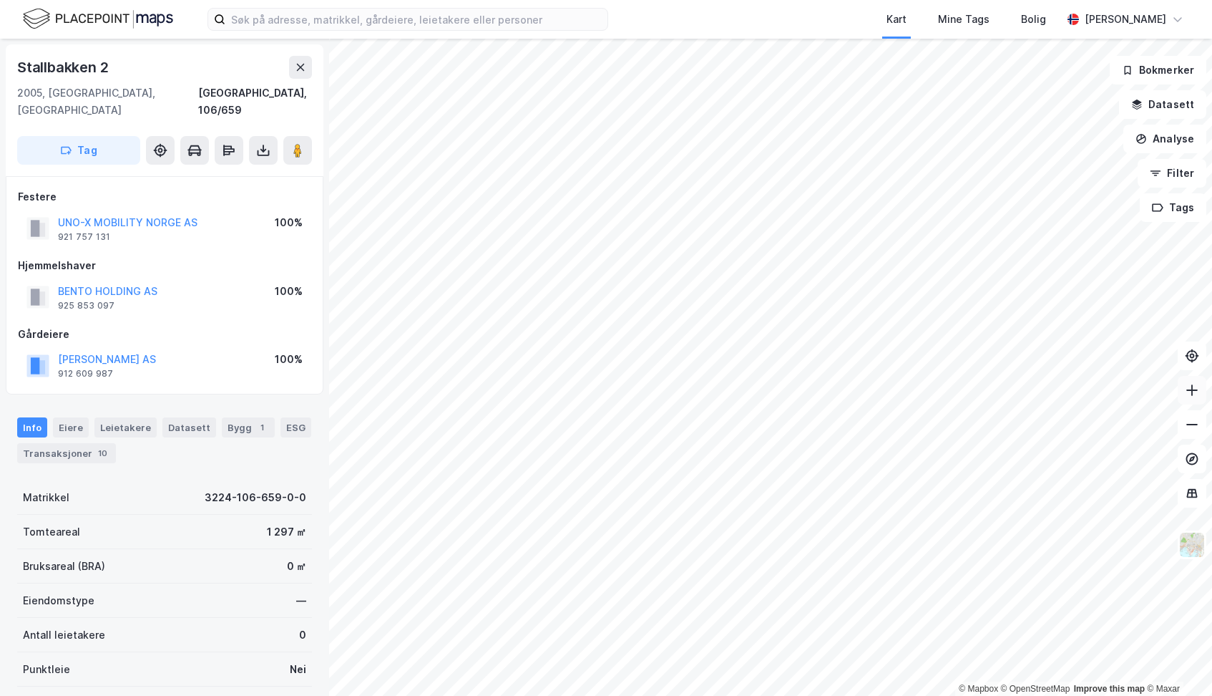
click at [1189, 385] on icon at bounding box center [1192, 390] width 14 height 14
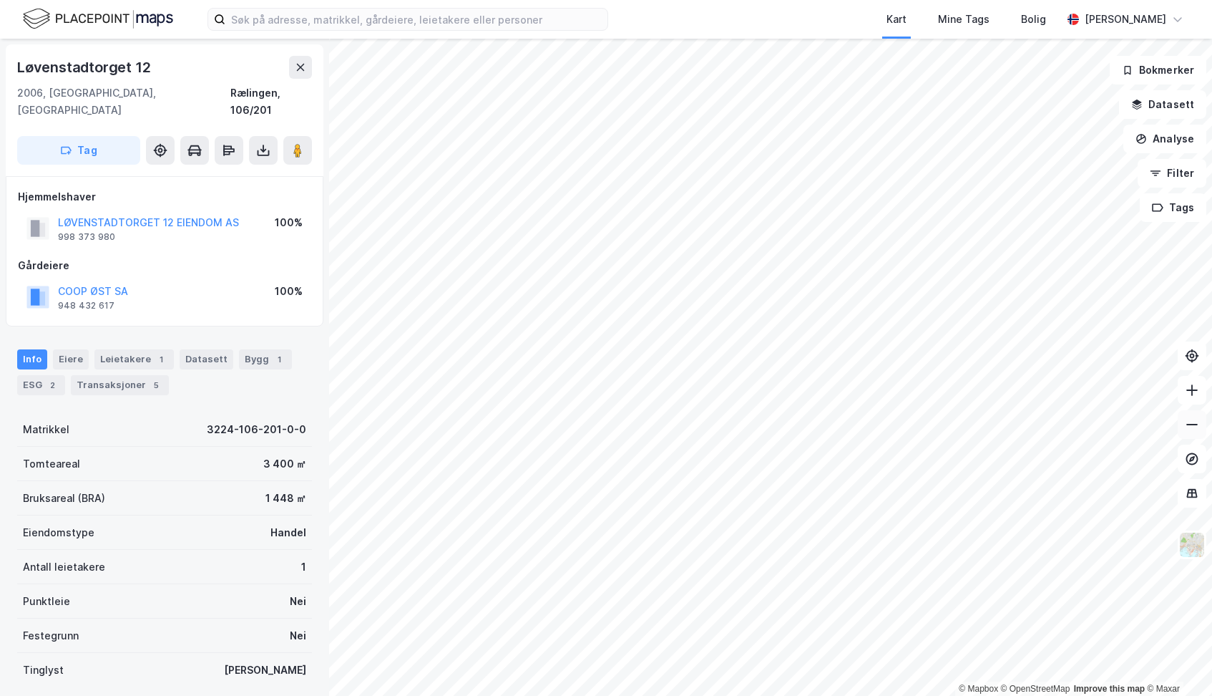
click at [1194, 425] on icon at bounding box center [1192, 424] width 14 height 14
click at [1197, 389] on icon at bounding box center [1192, 390] width 14 height 14
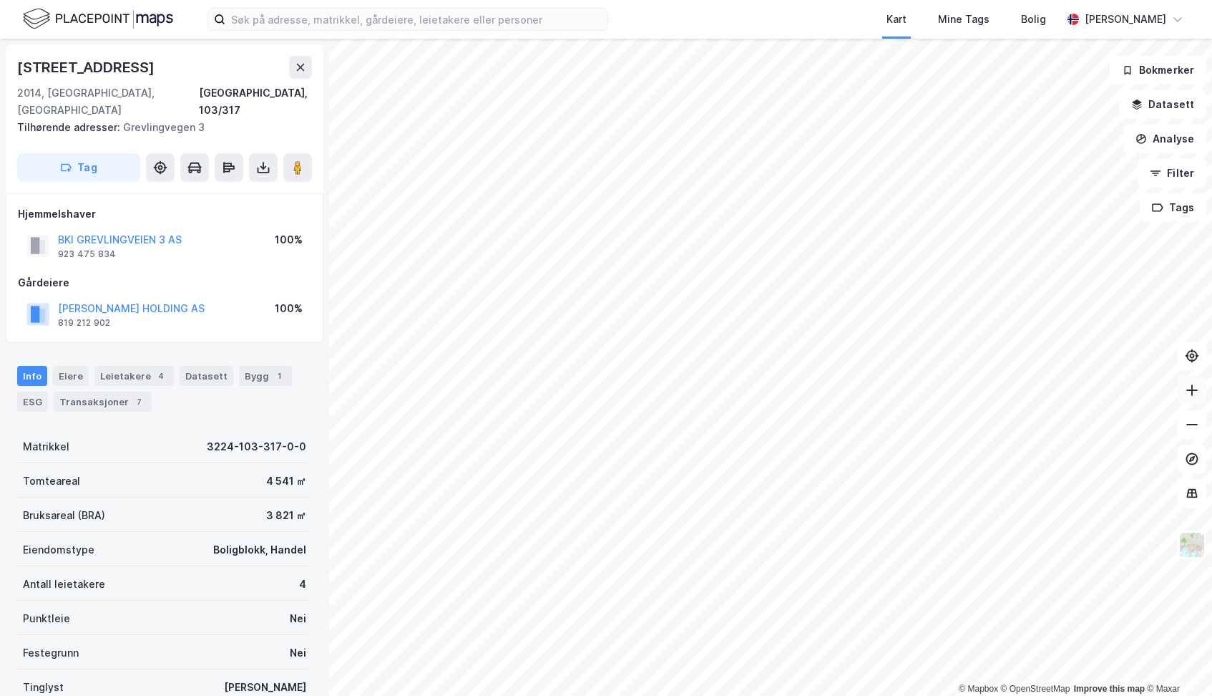
click at [1188, 391] on icon at bounding box center [1192, 390] width 14 height 14
